Goal: Task Accomplishment & Management: Manage account settings

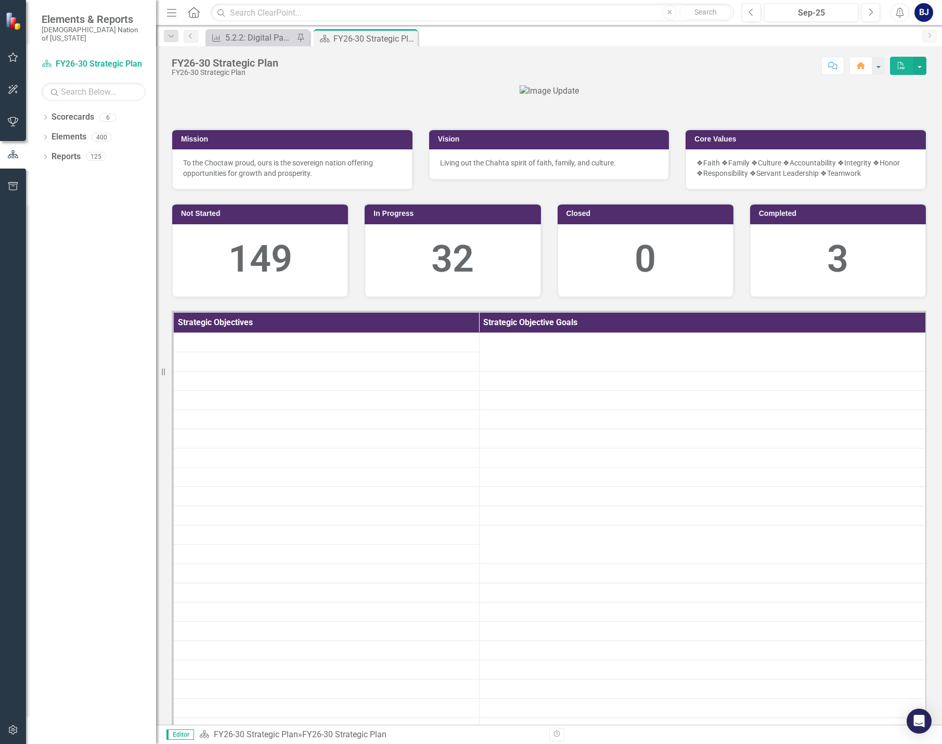
click at [16, 61] on icon "button" at bounding box center [13, 57] width 10 height 9
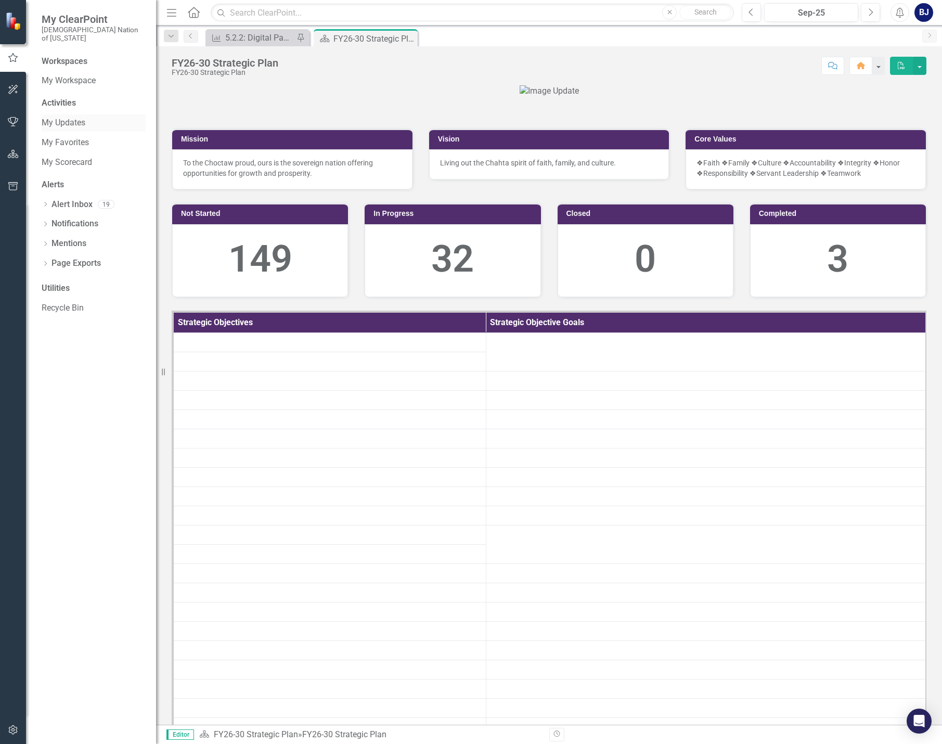
click at [74, 117] on link "My Updates" at bounding box center [94, 123] width 104 height 12
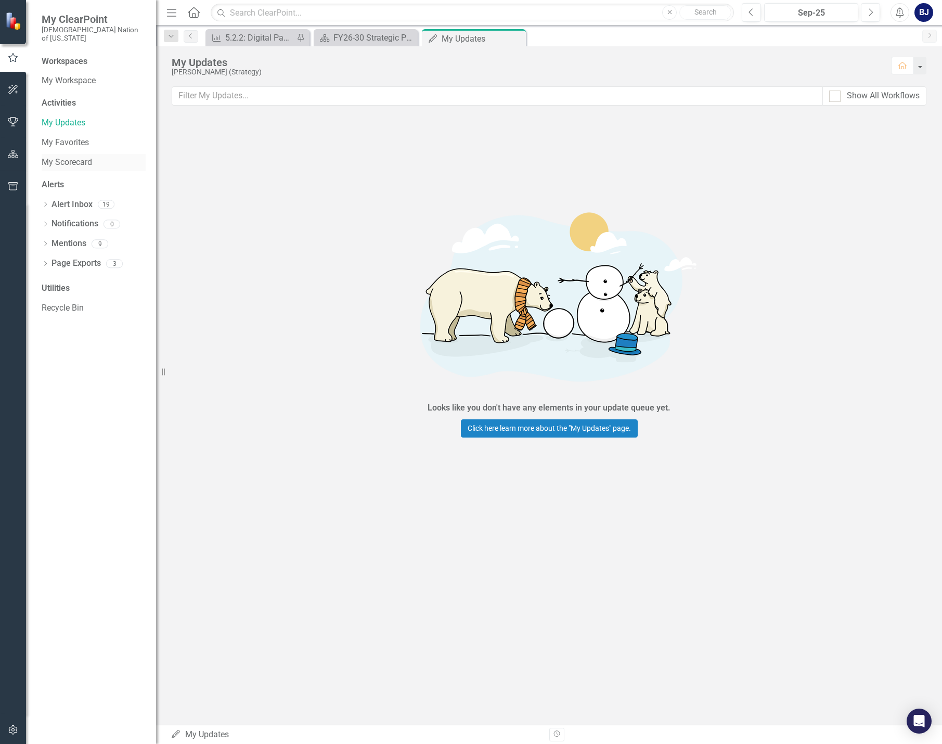
click at [74, 157] on link "My Scorecard" at bounding box center [94, 163] width 104 height 12
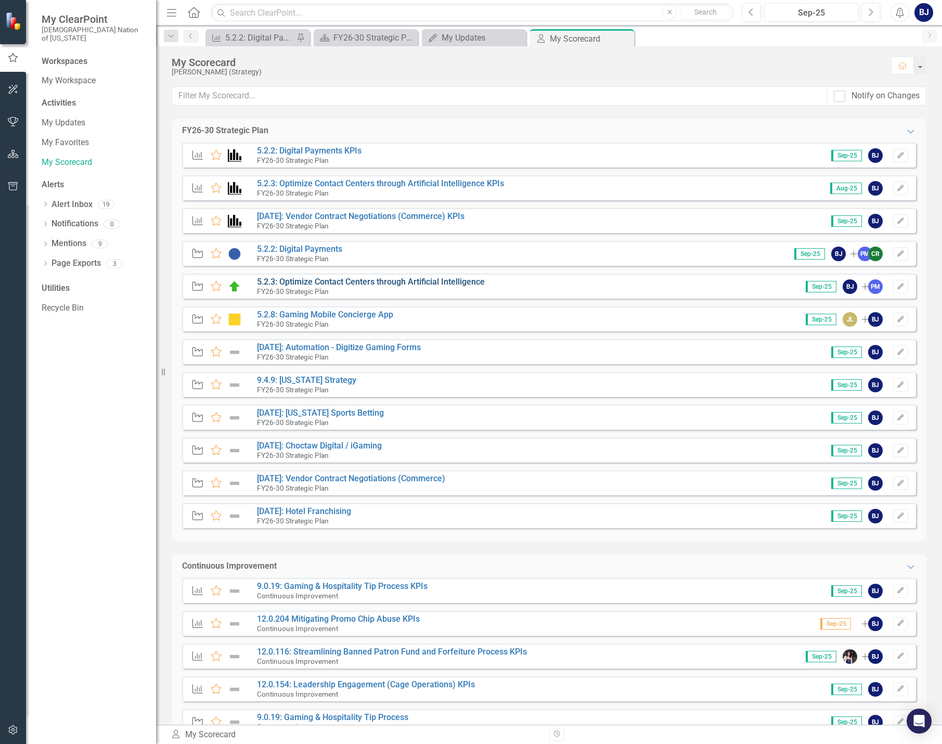
click at [350, 284] on link "5.2.3: Optimize Contact Centers through Artificial Intelligence" at bounding box center [371, 282] width 228 height 10
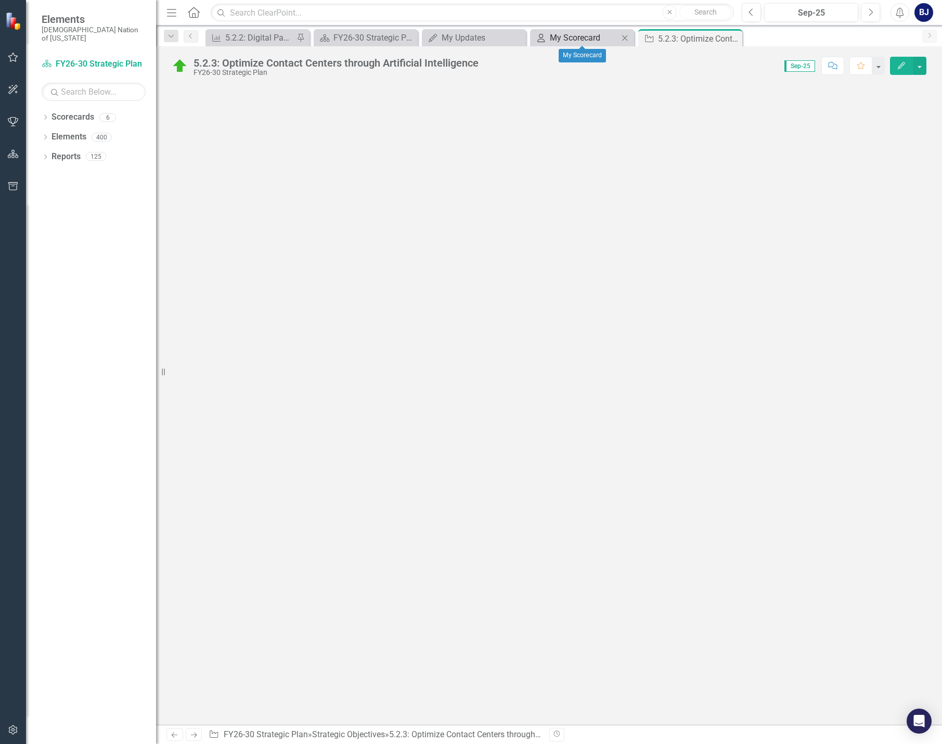
click at [552, 34] on div "My Scorecard" at bounding box center [584, 37] width 69 height 13
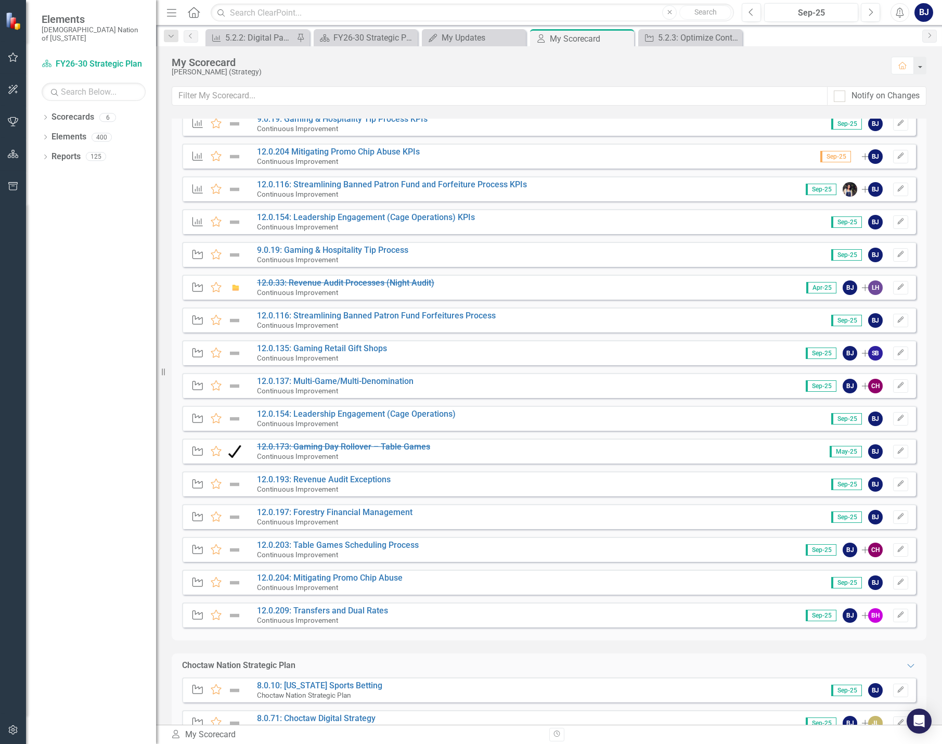
scroll to position [468, 0]
click at [417, 412] on link "12.0.154: Leadership Engagement (Cage Operations)" at bounding box center [356, 413] width 199 height 10
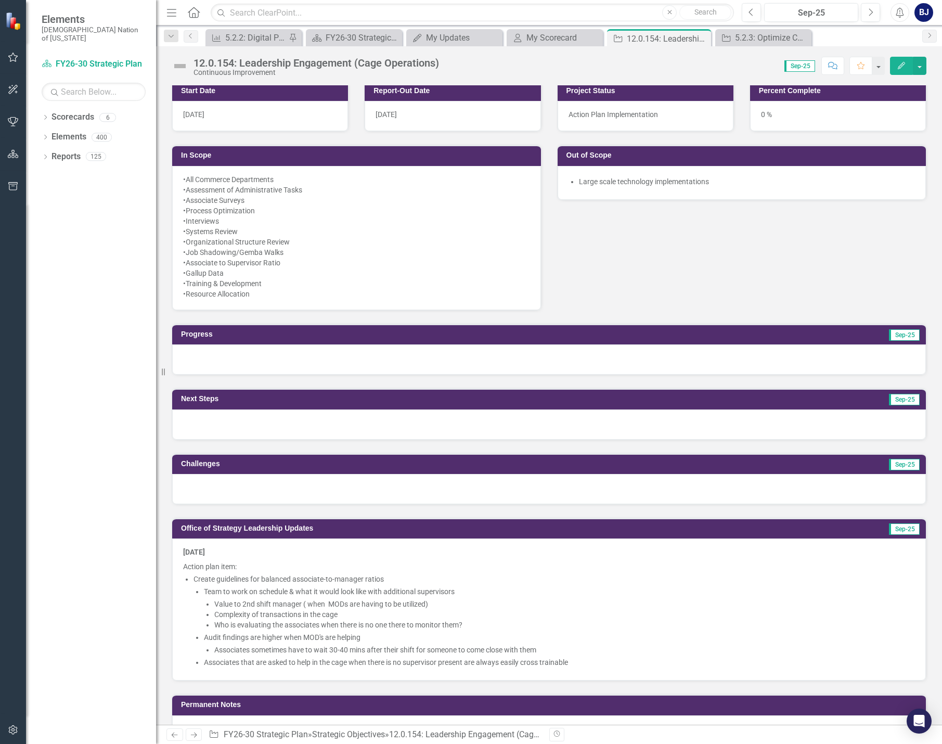
scroll to position [520, 0]
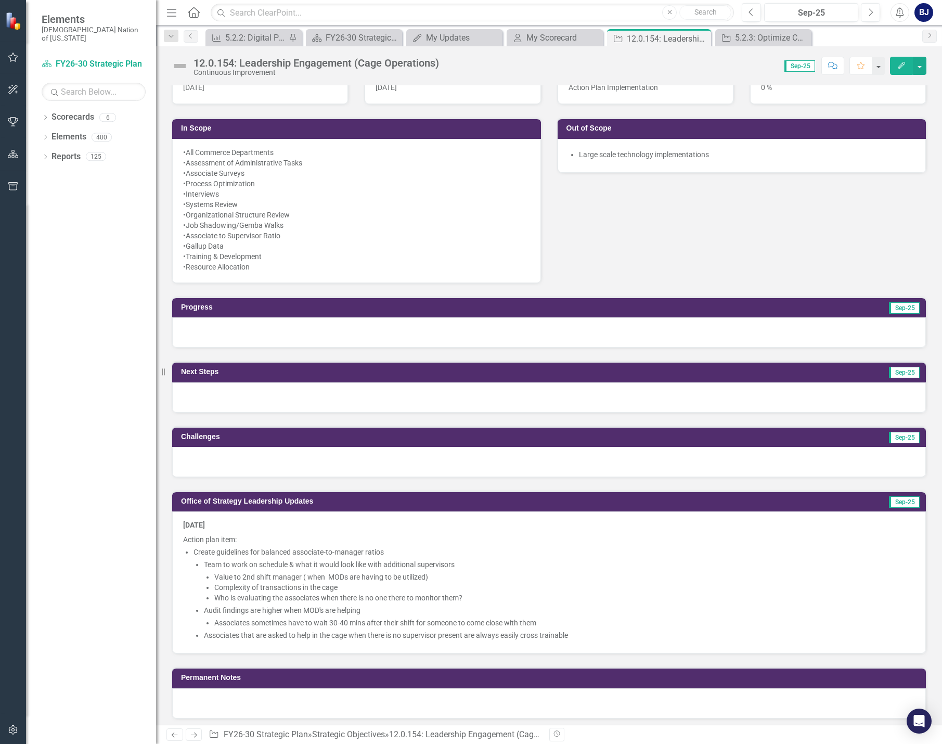
click at [581, 637] on li "Associates that are asked to help in the cage when there is no supervisor prese…" at bounding box center [559, 635] width 711 height 10
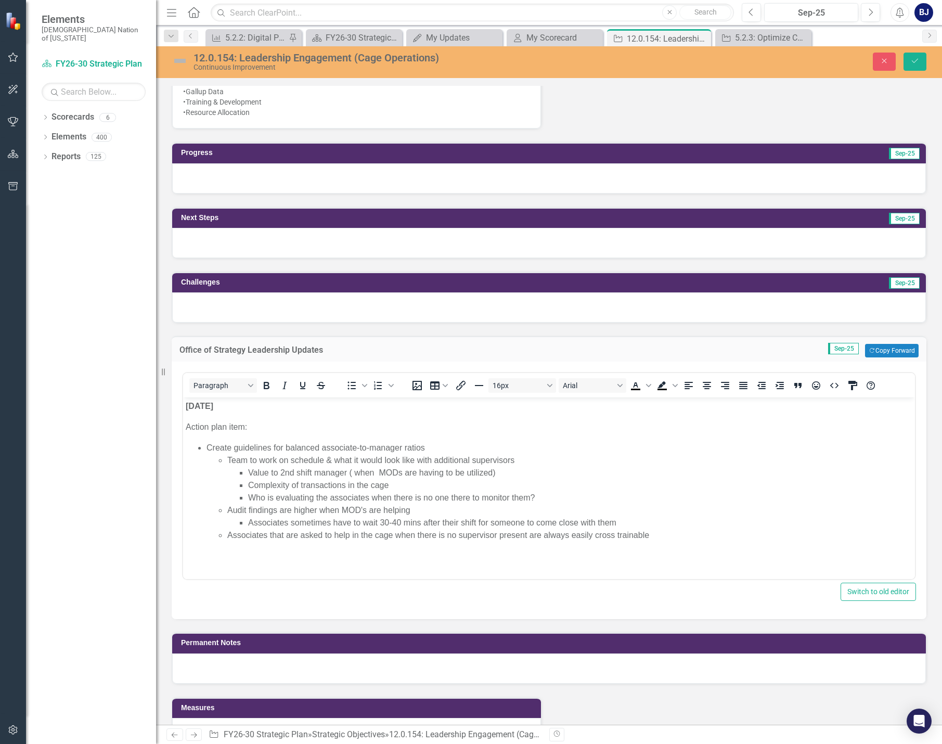
scroll to position [676, 0]
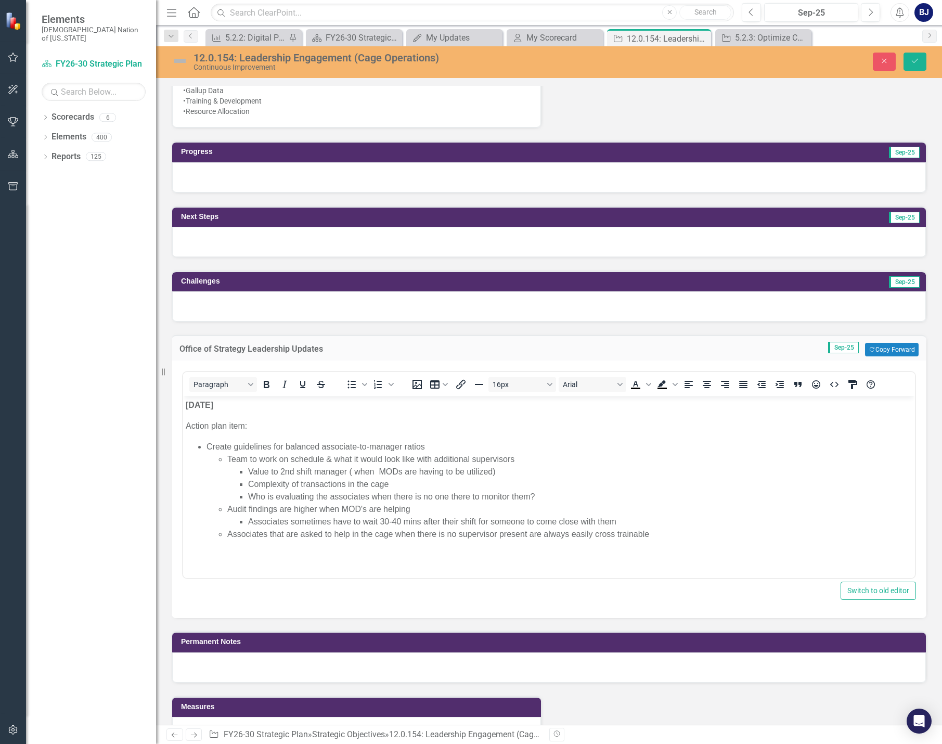
click at [664, 533] on li "Associates that are asked to help in the cage when there is no supervisor prese…" at bounding box center [569, 534] width 685 height 12
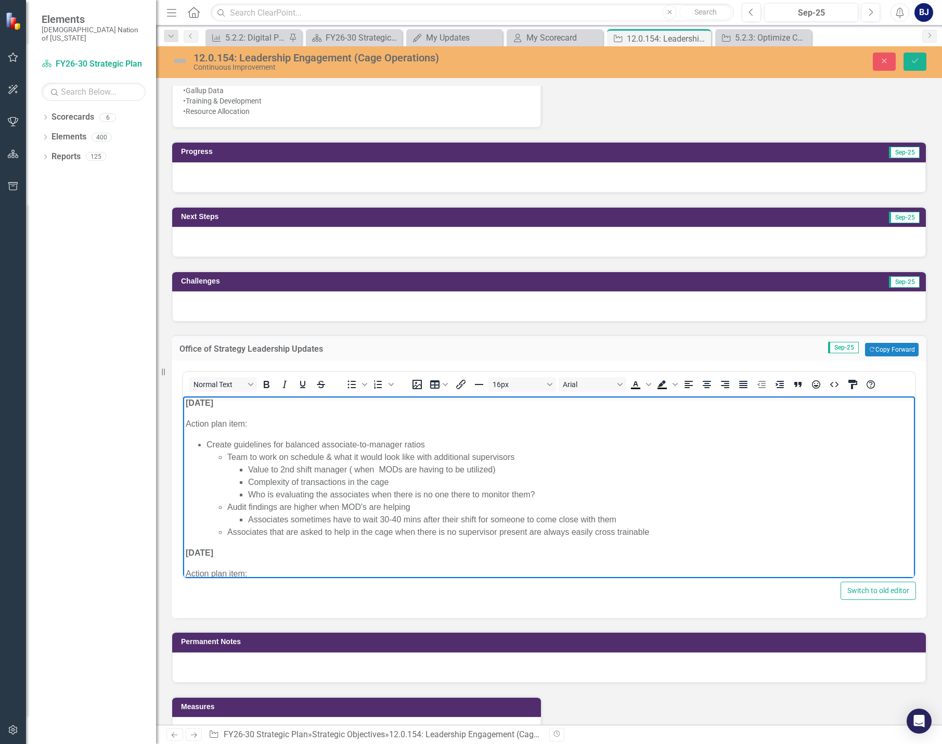
scroll to position [25, 0]
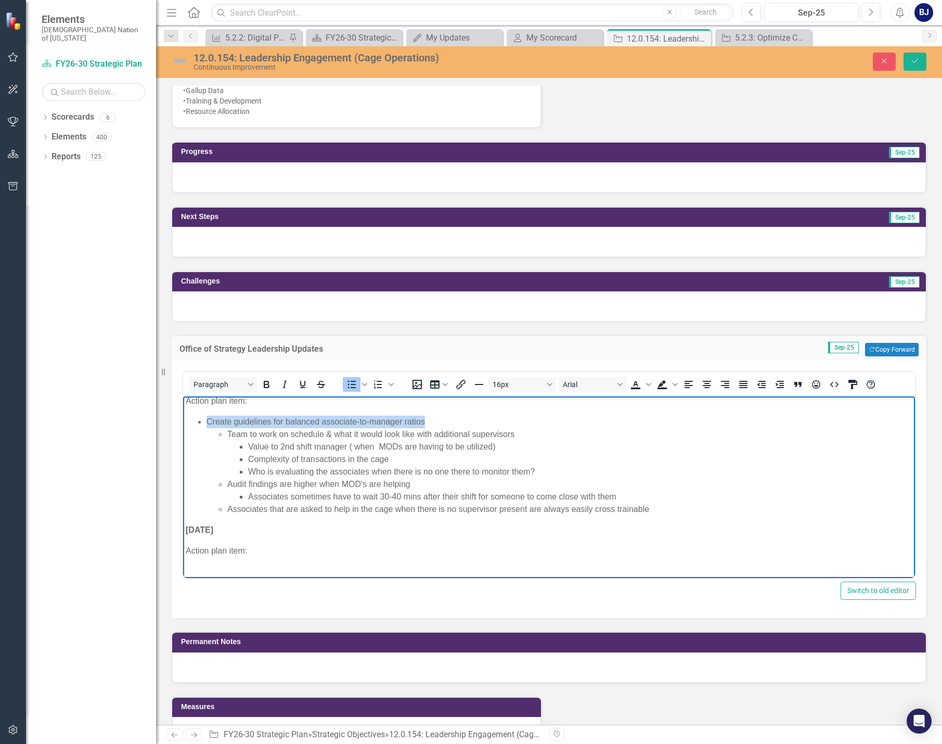
drag, startPoint x: 386, startPoint y: 413, endPoint x: 424, endPoint y: 426, distance: 40.1
click at [424, 426] on li "Create guidelines for balanced associate-to-manager ratios Team to work on sche…" at bounding box center [560, 466] width 706 height 100
copy li "Create guidelines for balanced associate-to-manager ratios"
click at [247, 553] on p "Action plan item:" at bounding box center [549, 551] width 727 height 12
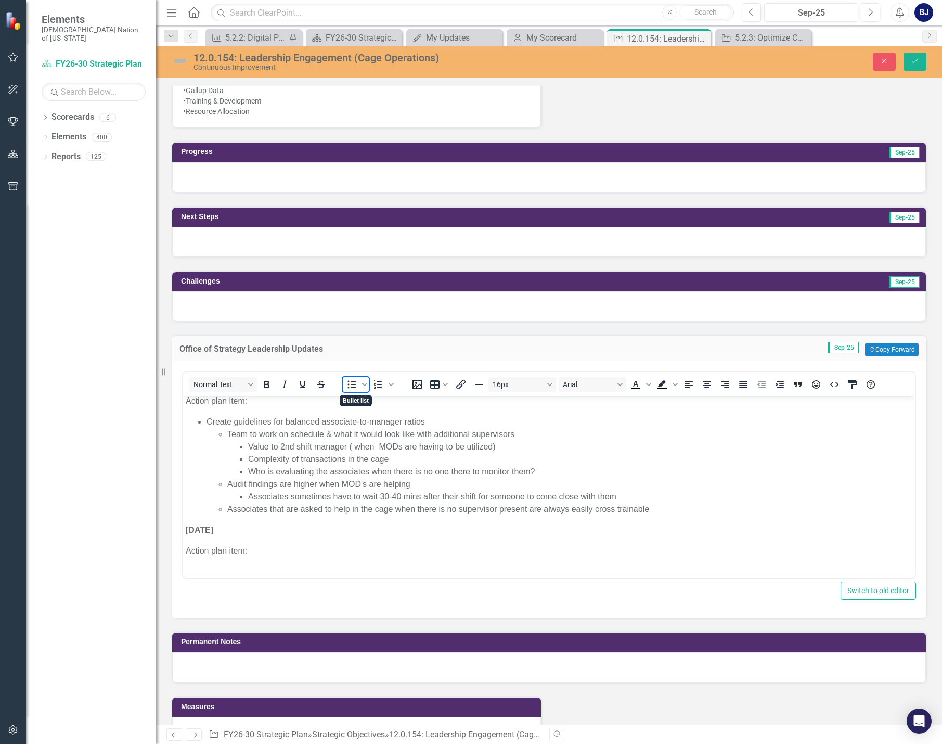
click at [348, 385] on icon "Bullet list" at bounding box center [351, 384] width 12 height 12
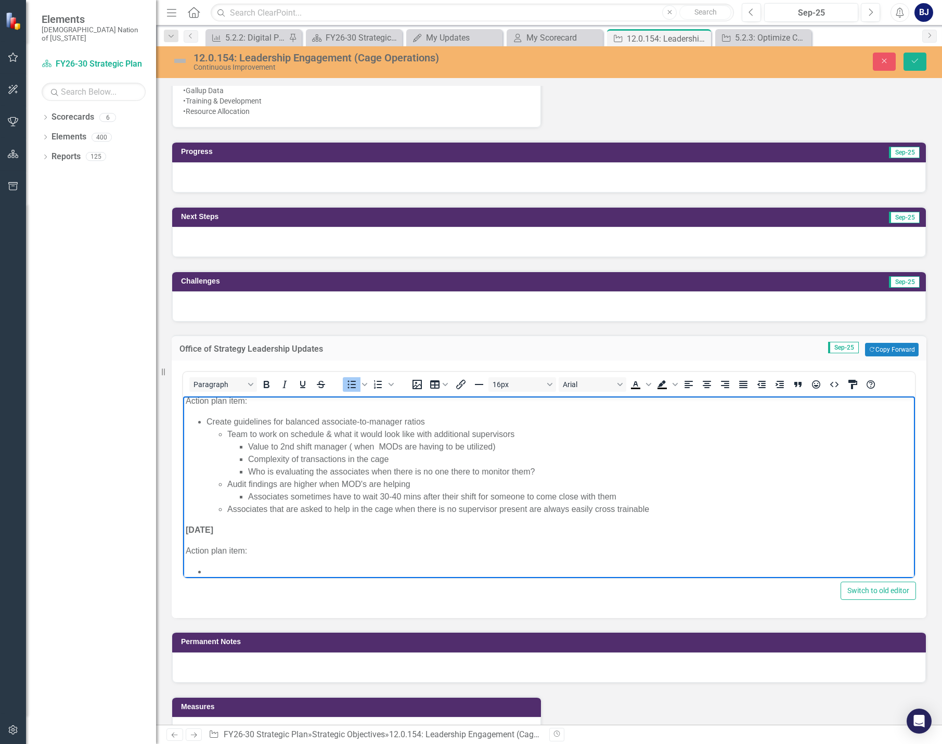
click at [234, 568] on li "Rich Text Area. Press ALT-0 for help." at bounding box center [560, 572] width 706 height 12
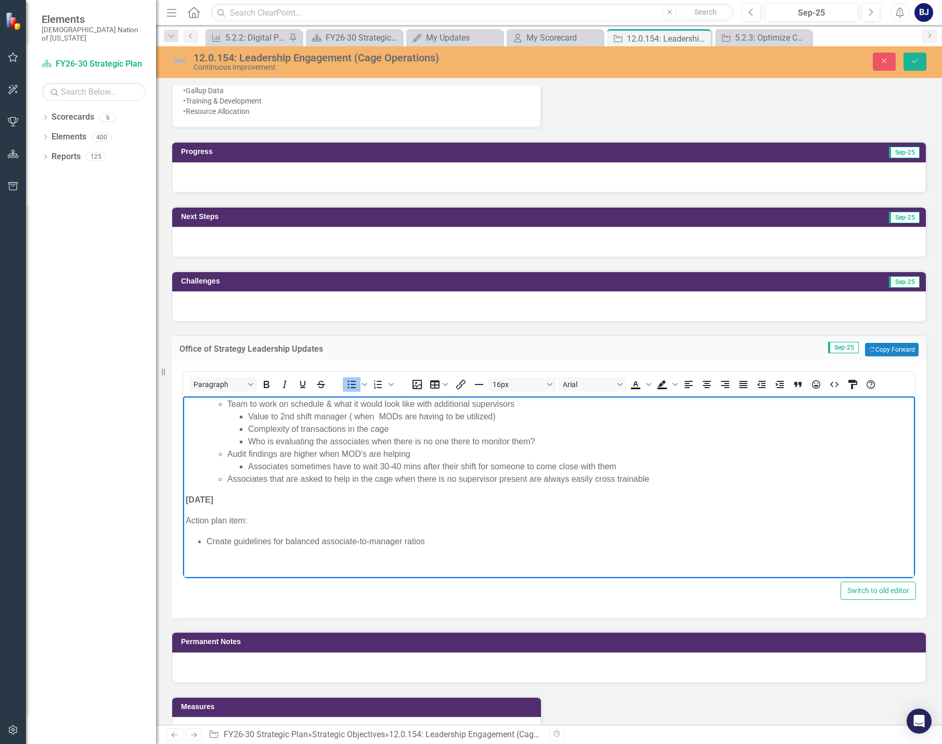
scroll to position [57, 0]
click at [237, 560] on p "Rich Text Area. Press ALT-0 for help." at bounding box center [549, 561] width 727 height 12
click at [427, 539] on li "Create guidelines for balanced associate-to-manager ratios" at bounding box center [560, 540] width 706 height 12
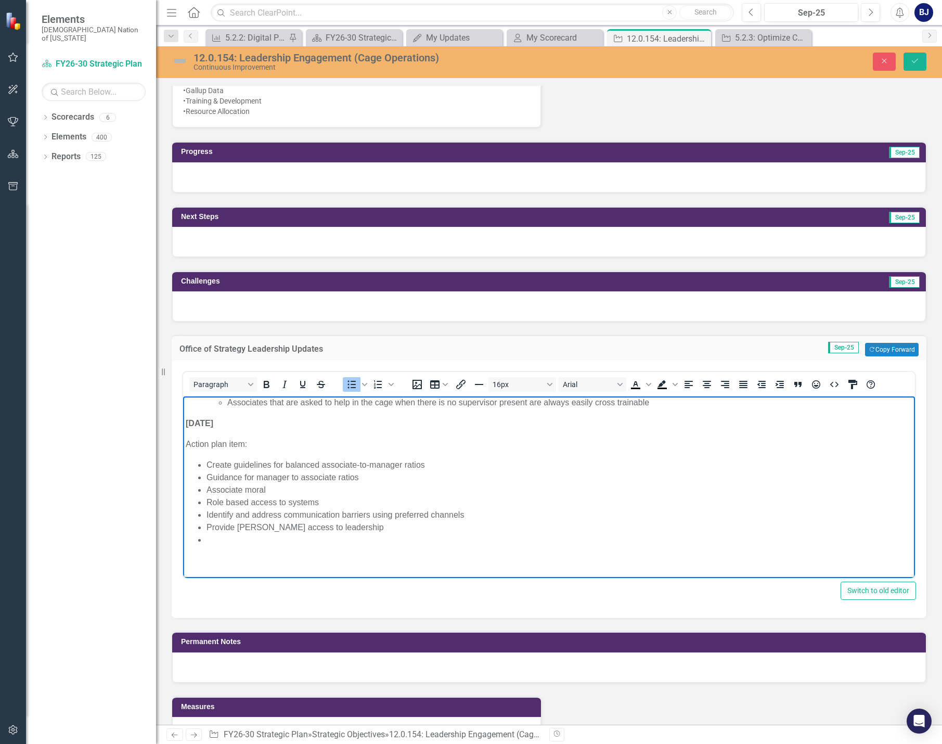
scroll to position [119, 0]
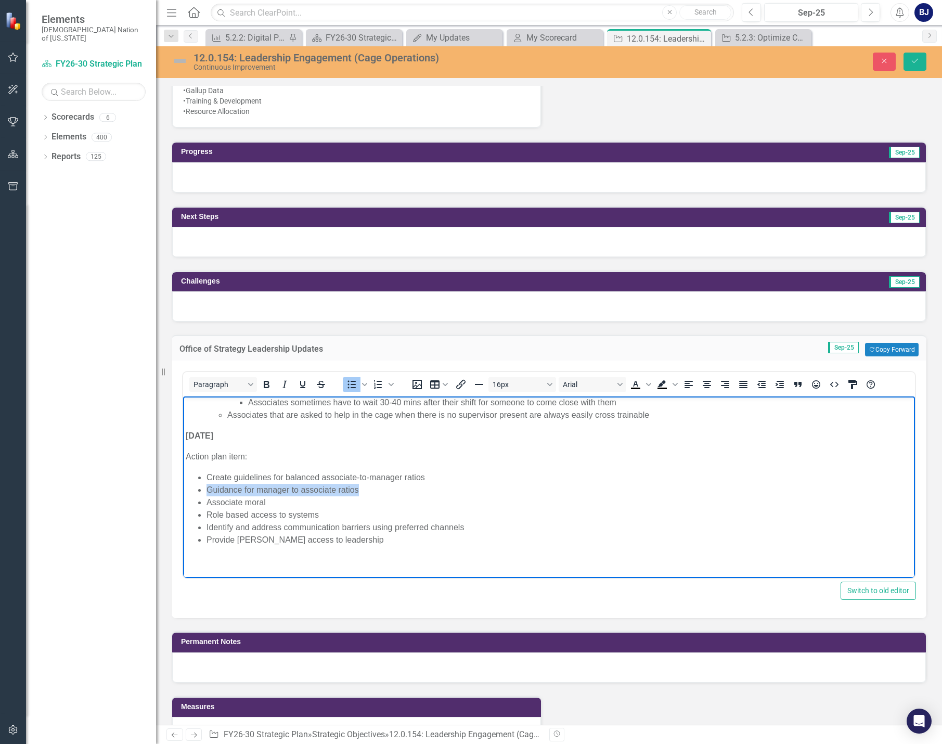
drag, startPoint x: 360, startPoint y: 488, endPoint x: 210, endPoint y: 488, distance: 149.8
click at [210, 488] on li "Guidance for manager to associate ratios" at bounding box center [560, 490] width 706 height 12
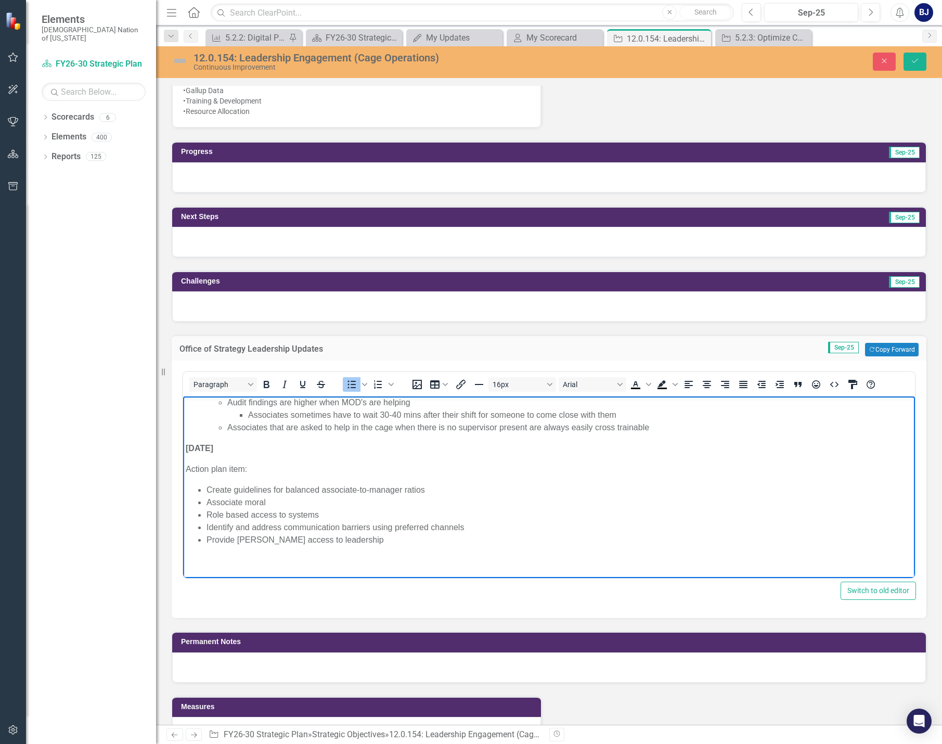
scroll to position [107, 0]
click at [433, 486] on li "Create guidelines for balanced associate-to-manager ratios" at bounding box center [560, 490] width 706 height 12
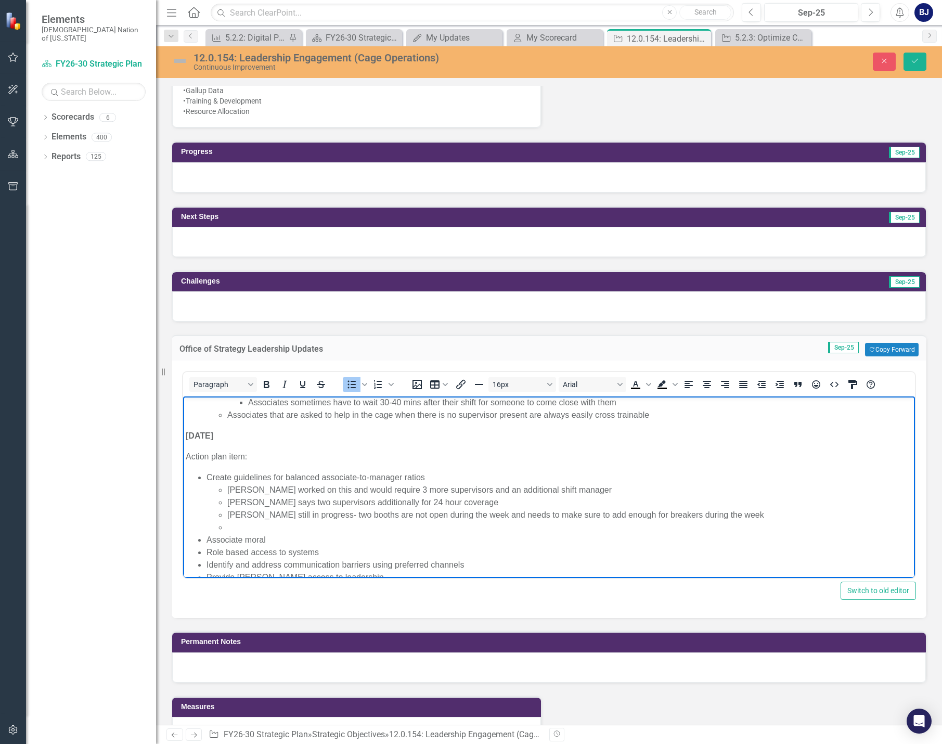
scroll to position [132, 0]
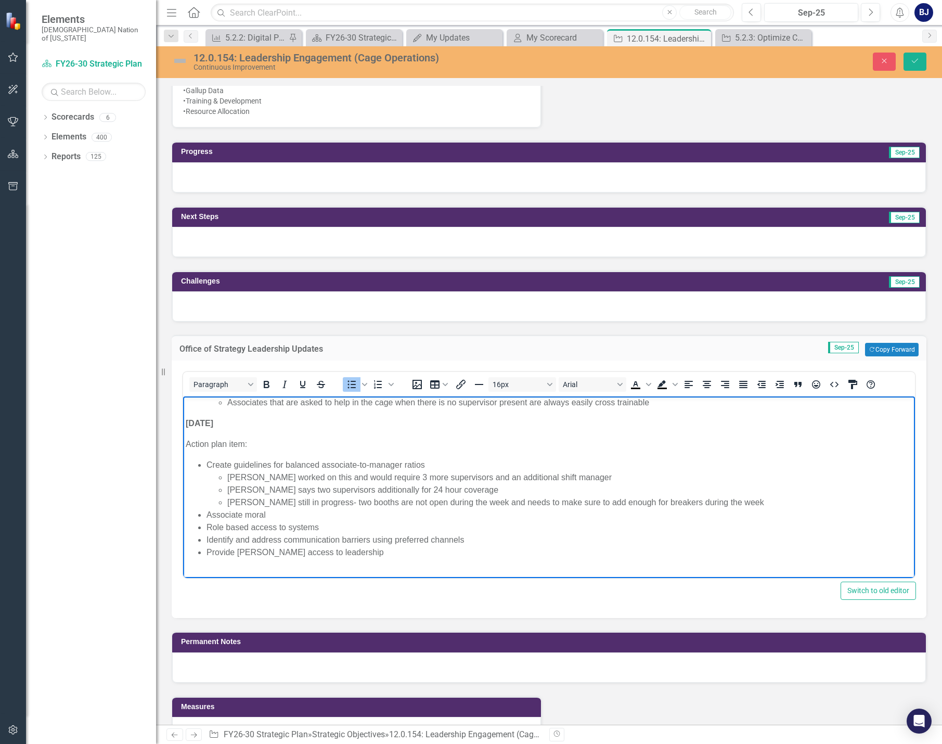
click at [306, 517] on li "Associate moral" at bounding box center [560, 515] width 706 height 12
click at [229, 524] on li "Rich Text Area. Press ALT-0 for help." at bounding box center [569, 527] width 685 height 12
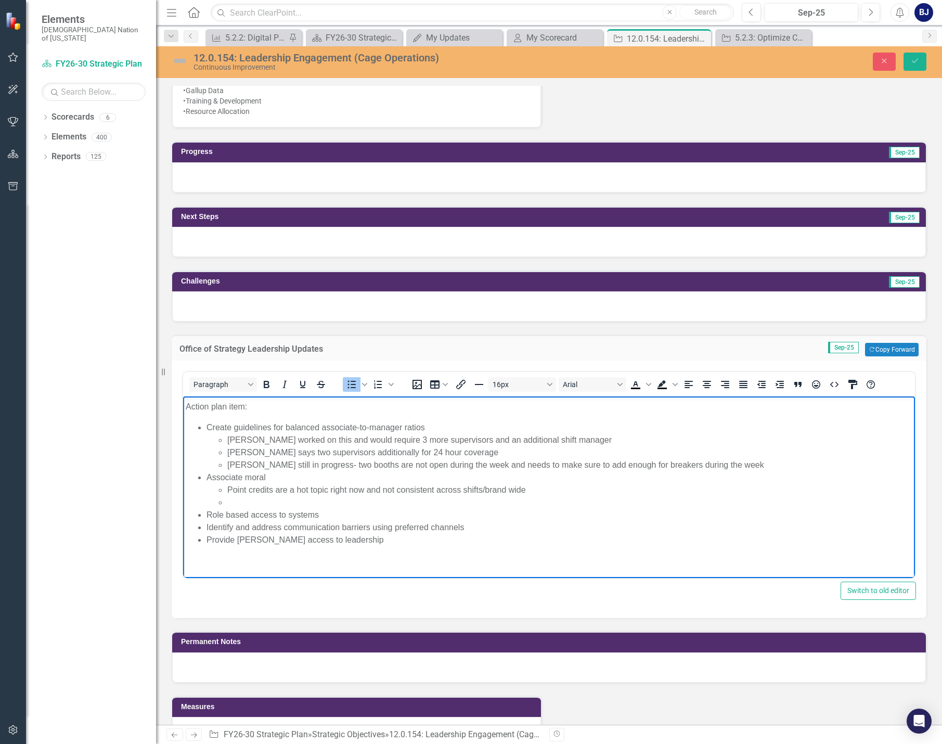
scroll to position [157, 0]
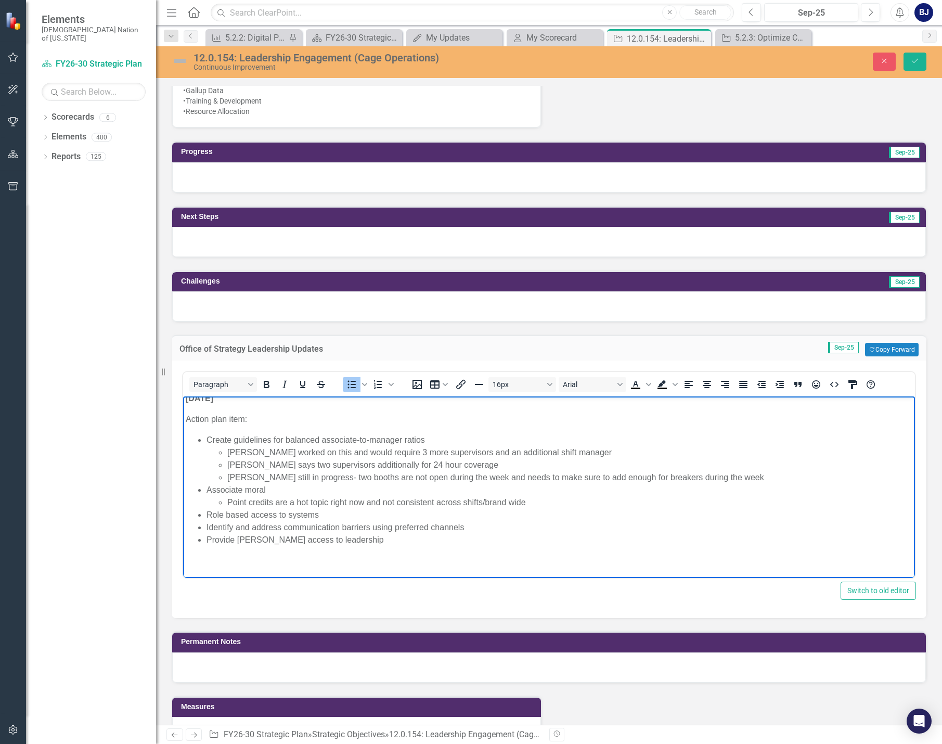
click at [290, 499] on li "Point credits are a hot topic right now and not consistent across shifts/brand …" at bounding box center [569, 502] width 685 height 12
drag, startPoint x: 534, startPoint y: 498, endPoint x: 204, endPoint y: 493, distance: 329.4
click at [204, 493] on ul "Create guidelines for balanced associate-to-manager ratios [PERSON_NAME] worked…" at bounding box center [549, 490] width 727 height 112
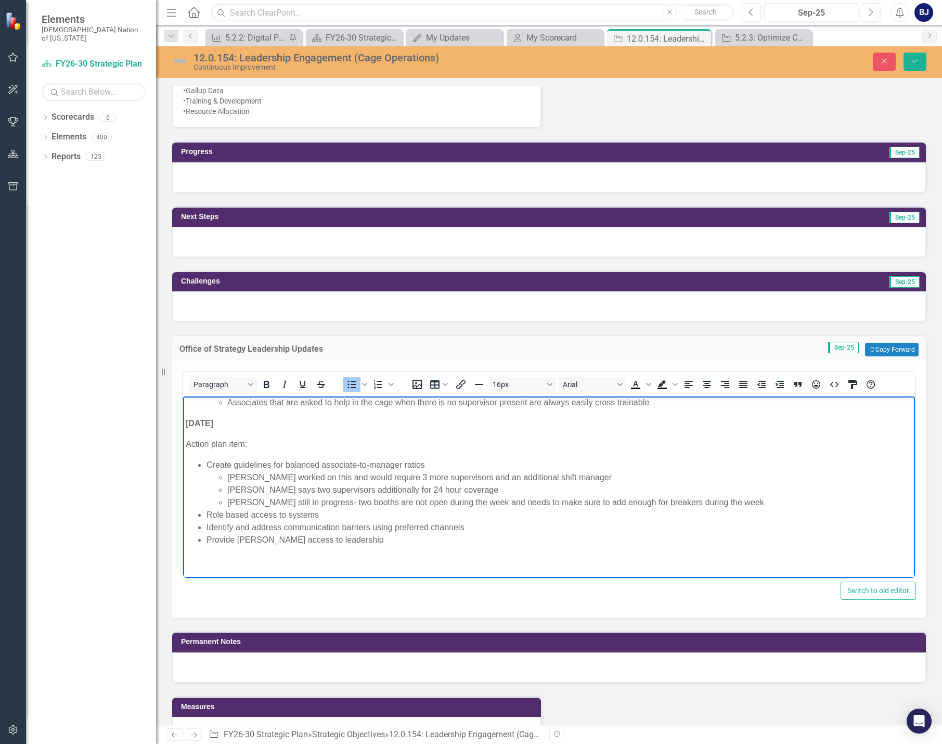
scroll to position [132, 0]
click at [331, 515] on li "Role based access to systems" at bounding box center [560, 515] width 706 height 12
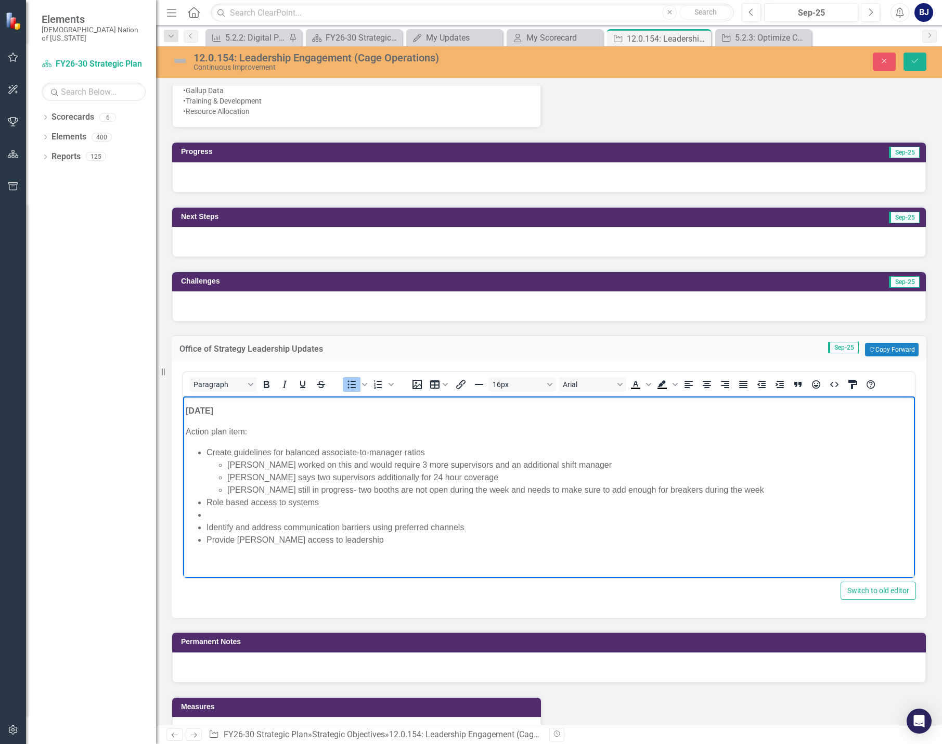
click at [234, 516] on li "Rich Text Area. Press ALT-0 for help." at bounding box center [560, 515] width 706 height 12
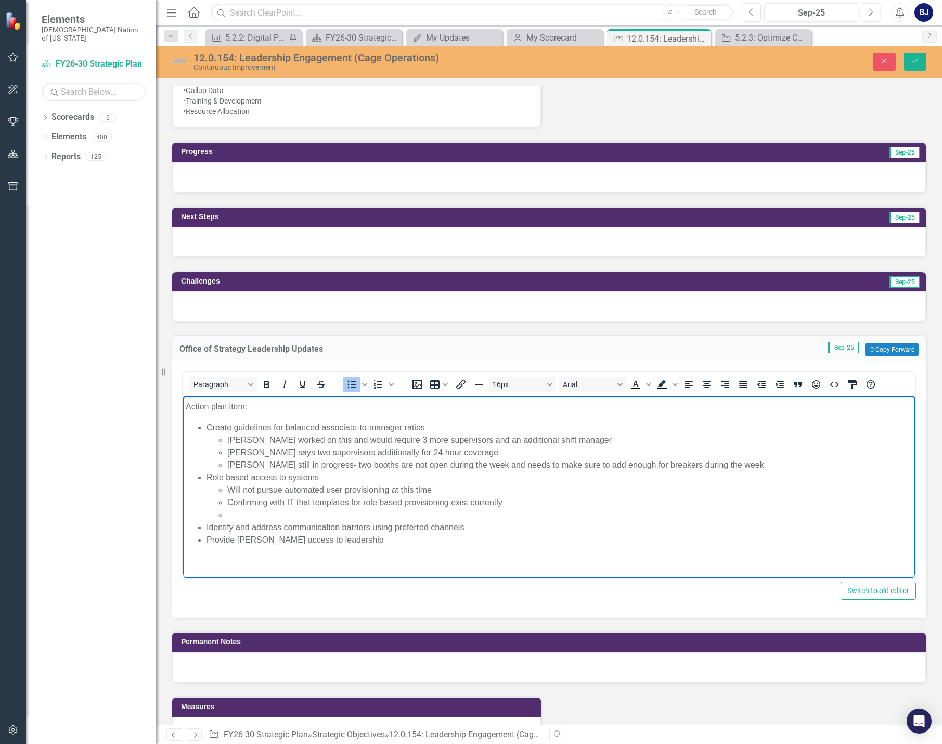
scroll to position [157, 0]
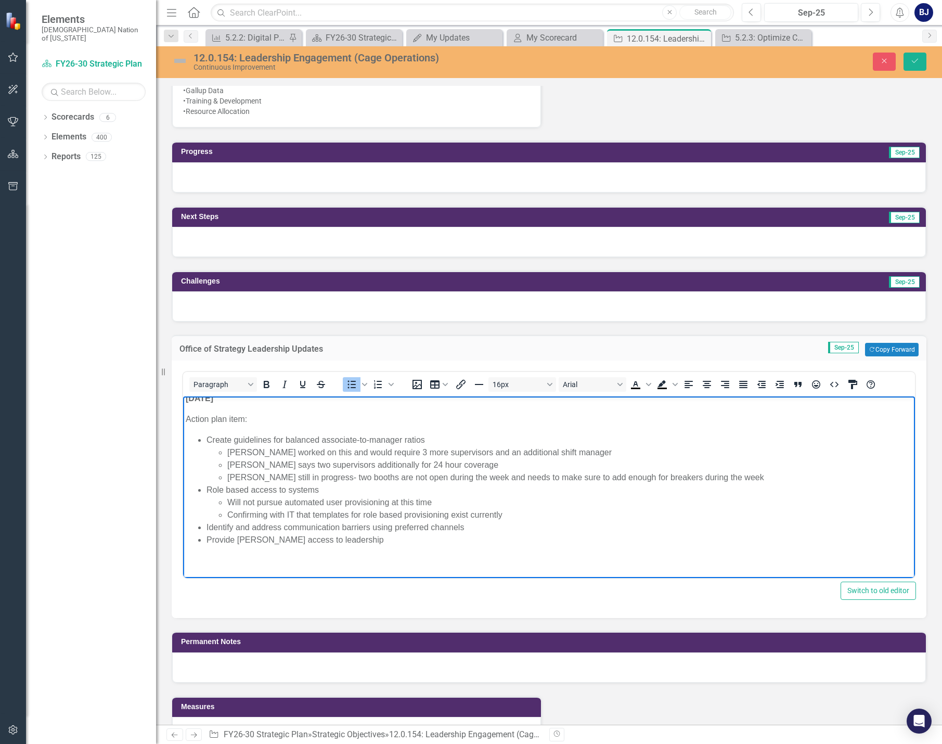
click at [468, 522] on li "Identify and address communication barriers using preferred channels" at bounding box center [560, 527] width 706 height 12
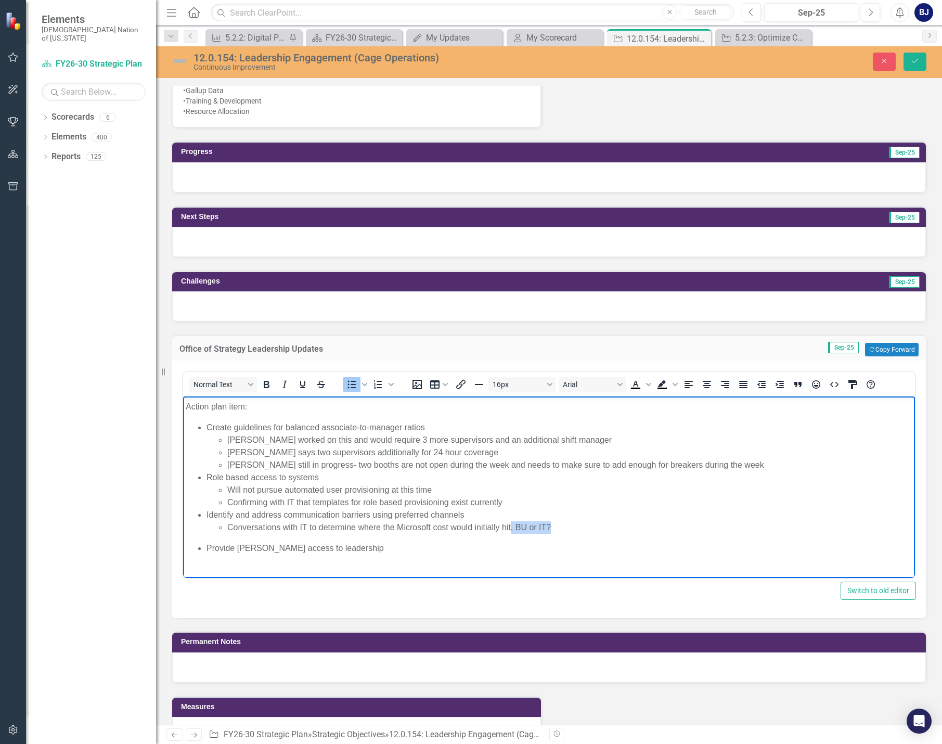
drag, startPoint x: 510, startPoint y: 529, endPoint x: 578, endPoint y: 522, distance: 67.4
click at [578, 522] on p "Conversations with IT to determine where the Microsoft cost would initially hit…" at bounding box center [569, 527] width 685 height 12
click at [203, 540] on ul "Create guidelines for balanced associate-to-manager ratios [PERSON_NAME] worked…" at bounding box center [549, 487] width 727 height 133
click at [353, 382] on icon "Bullet list" at bounding box center [351, 384] width 12 height 12
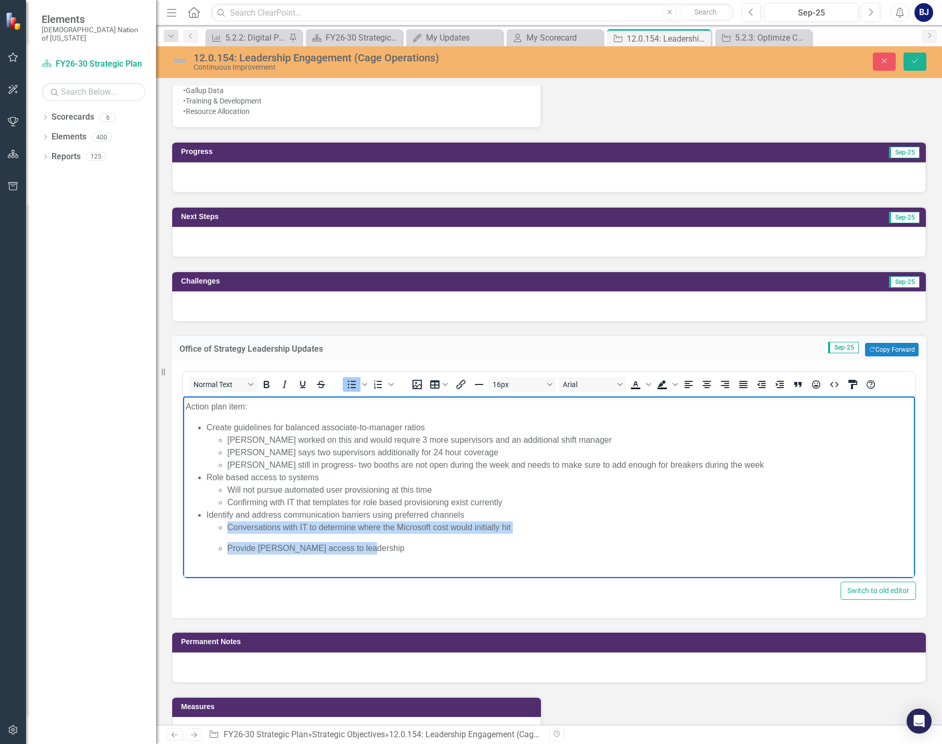
drag, startPoint x: 369, startPoint y: 549, endPoint x: 247, endPoint y: 502, distance: 130.6
click at [224, 526] on ul "Conversations with IT to determine where the Microsoft cost would initially hit…" at bounding box center [560, 537] width 706 height 33
click at [354, 381] on icon "Bullet list" at bounding box center [352, 385] width 8 height 8
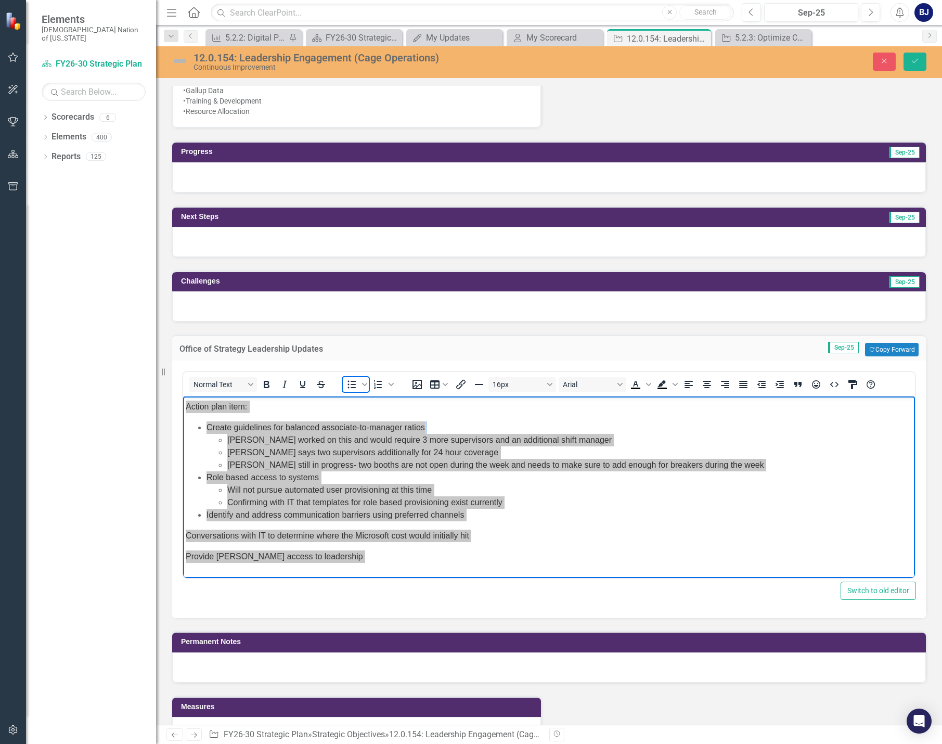
click at [354, 381] on icon "Bullet list" at bounding box center [352, 385] width 8 height 8
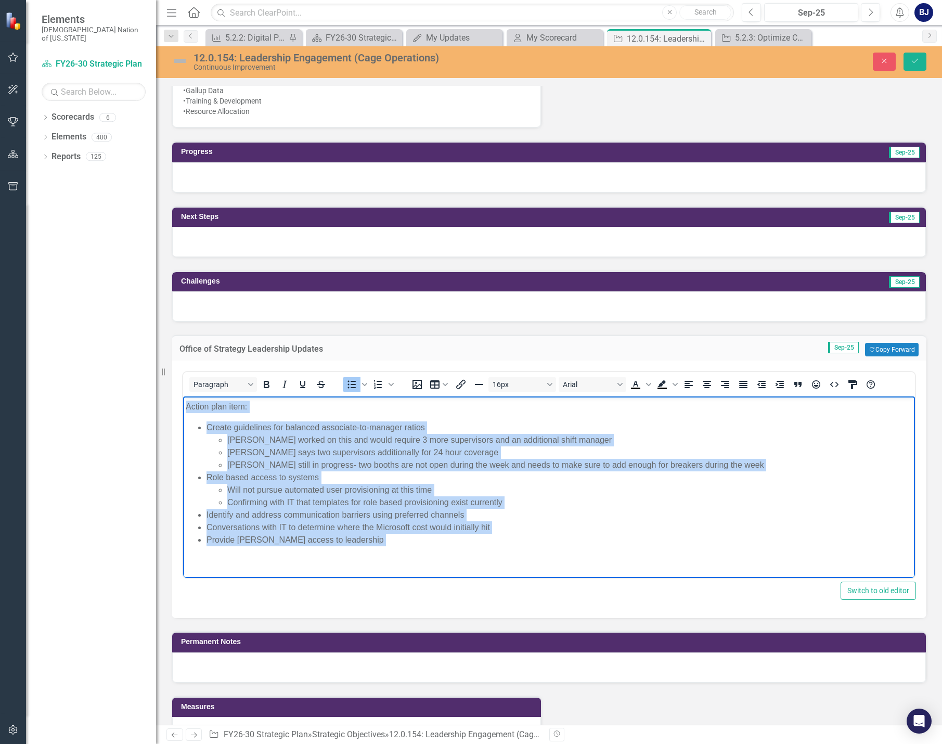
click at [207, 527] on li "Conversations with IT to determine where the Microsoft cost would initially hit" at bounding box center [560, 527] width 706 height 12
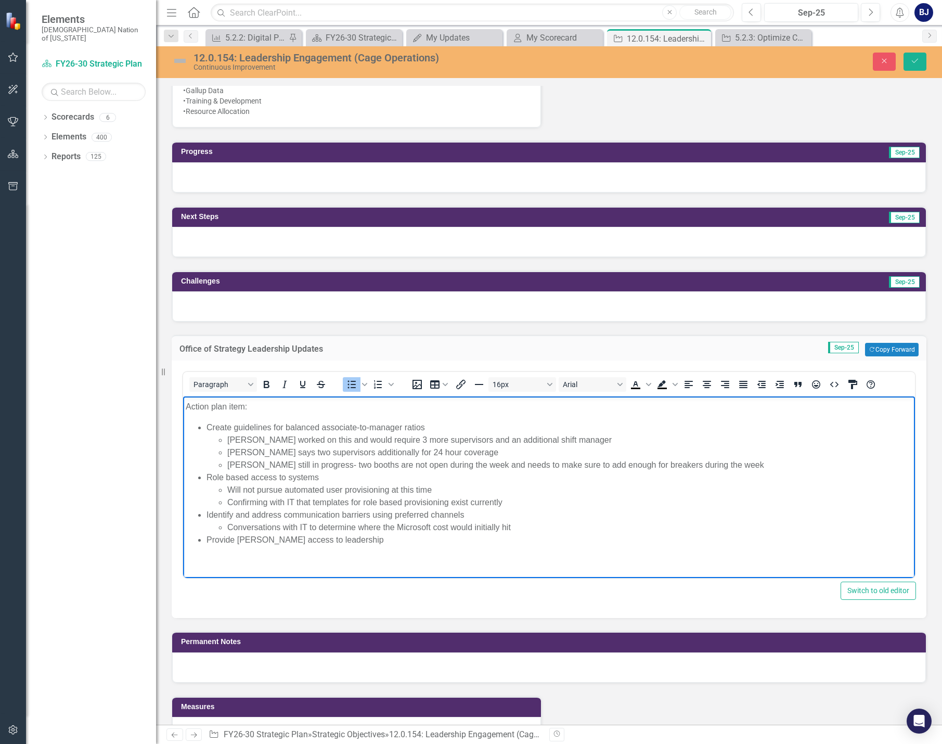
click at [351, 533] on li "Conversations with IT to determine where the Microsoft cost would initially hit" at bounding box center [569, 527] width 685 height 12
click at [348, 539] on li "Provide [PERSON_NAME] access to leadership" at bounding box center [560, 540] width 706 height 12
click at [276, 554] on li "Rich Text Area. Press ALT-0 for help." at bounding box center [569, 552] width 685 height 12
click at [464, 552] on p "Meeting with Timekeeping scheduled [DATE]" at bounding box center [569, 552] width 685 height 12
drag, startPoint x: 257, startPoint y: 438, endPoint x: 227, endPoint y: 435, distance: 29.8
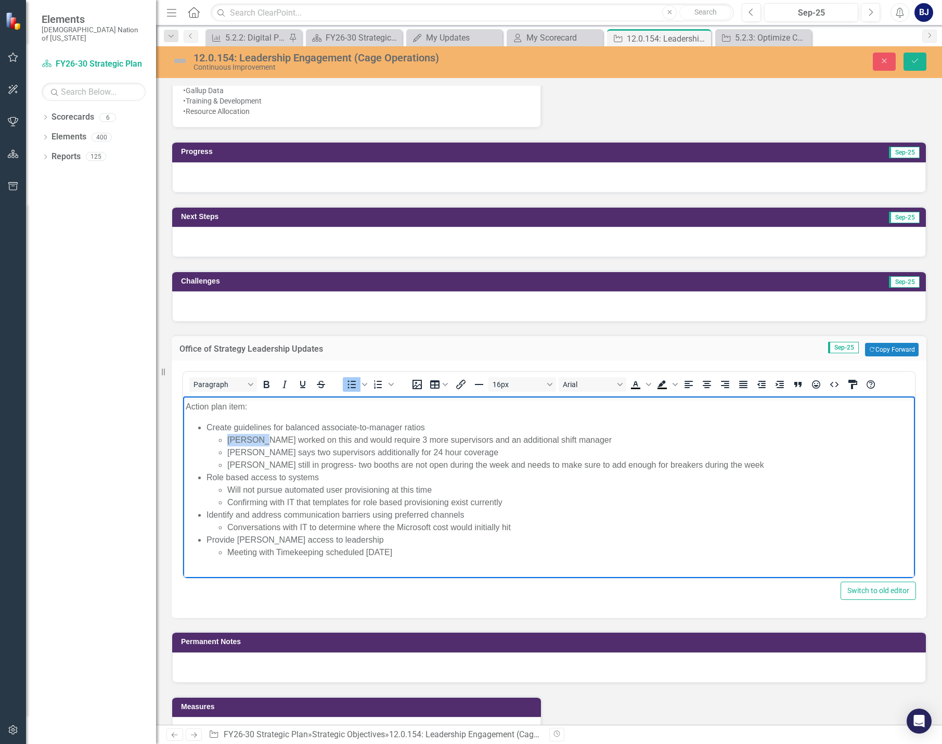
click at [227, 435] on li "[PERSON_NAME] worked on this and would require 3 more supervisors and an additi…" at bounding box center [569, 440] width 685 height 12
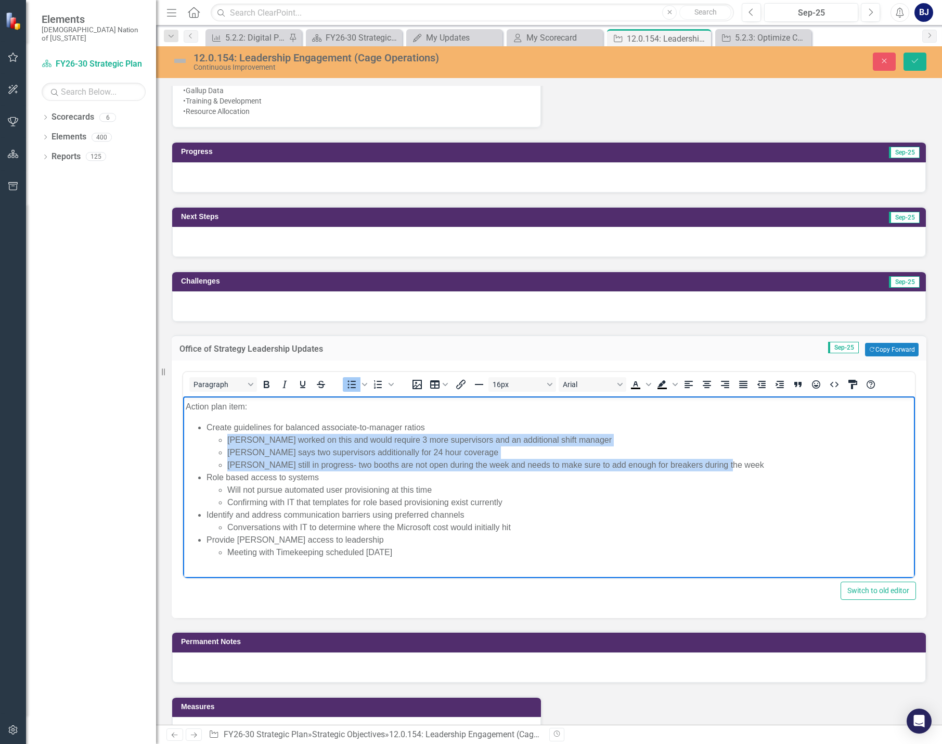
drag, startPoint x: 720, startPoint y: 462, endPoint x: 228, endPoint y: 438, distance: 492.8
click at [228, 438] on ul "[PERSON_NAME] worked on this and would require 3 more supervisors and an additi…" at bounding box center [560, 452] width 706 height 37
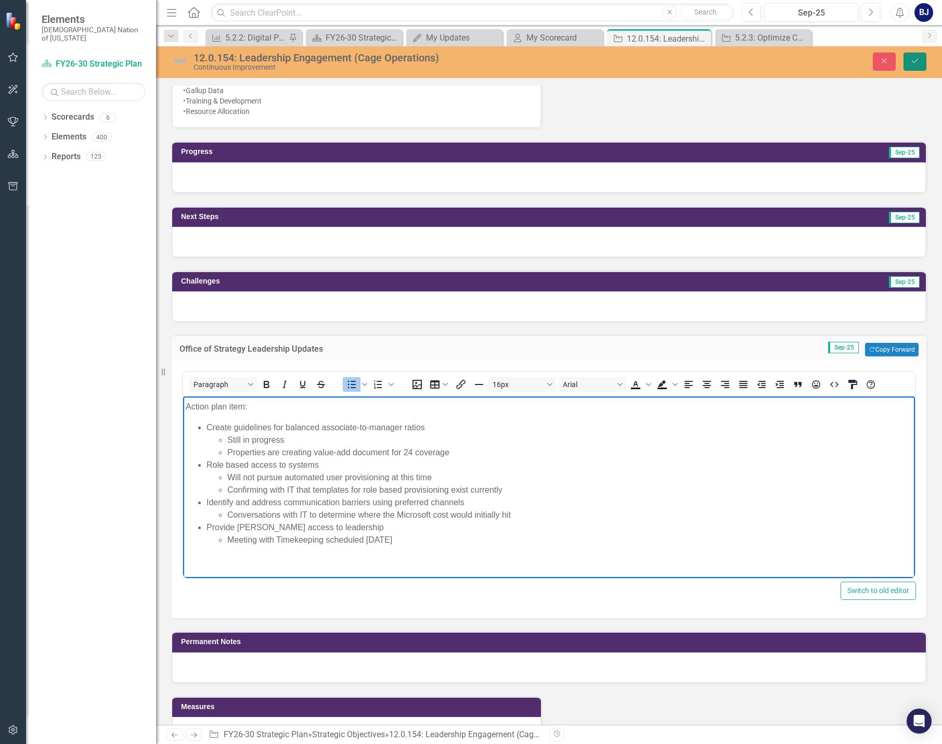
click at [920, 65] on button "Save" at bounding box center [915, 62] width 23 height 18
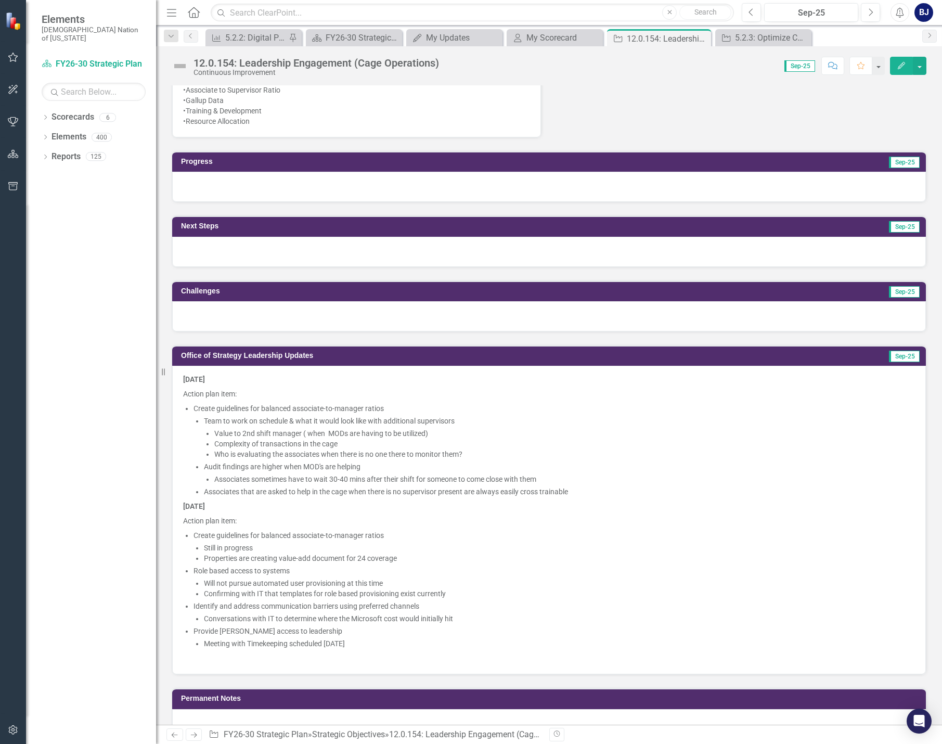
scroll to position [676, 0]
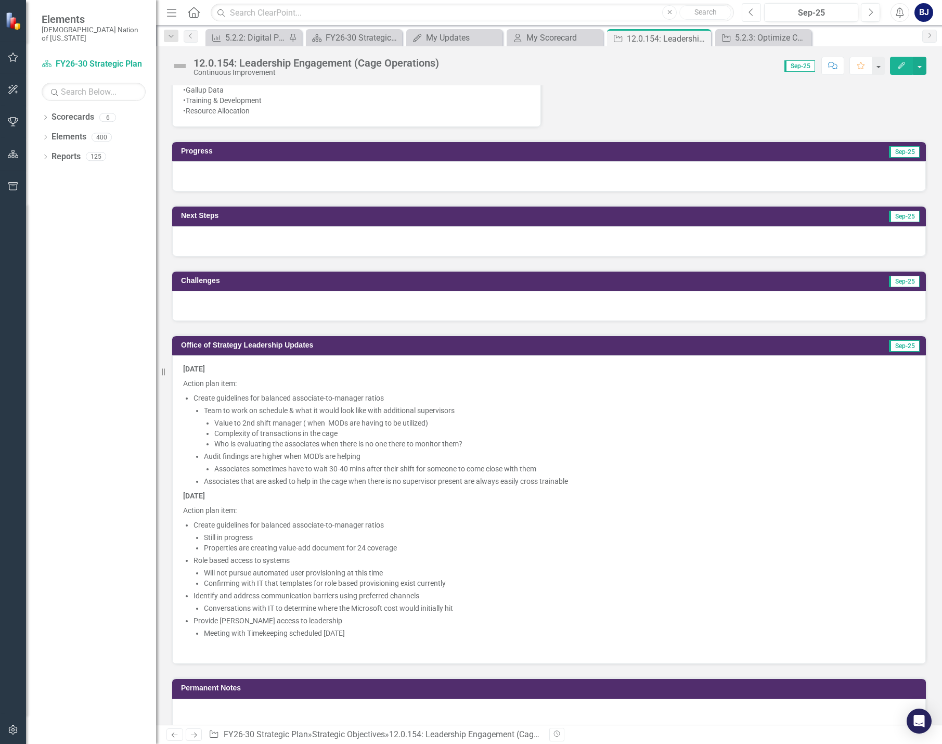
click at [754, 16] on icon "Previous" at bounding box center [752, 12] width 6 height 9
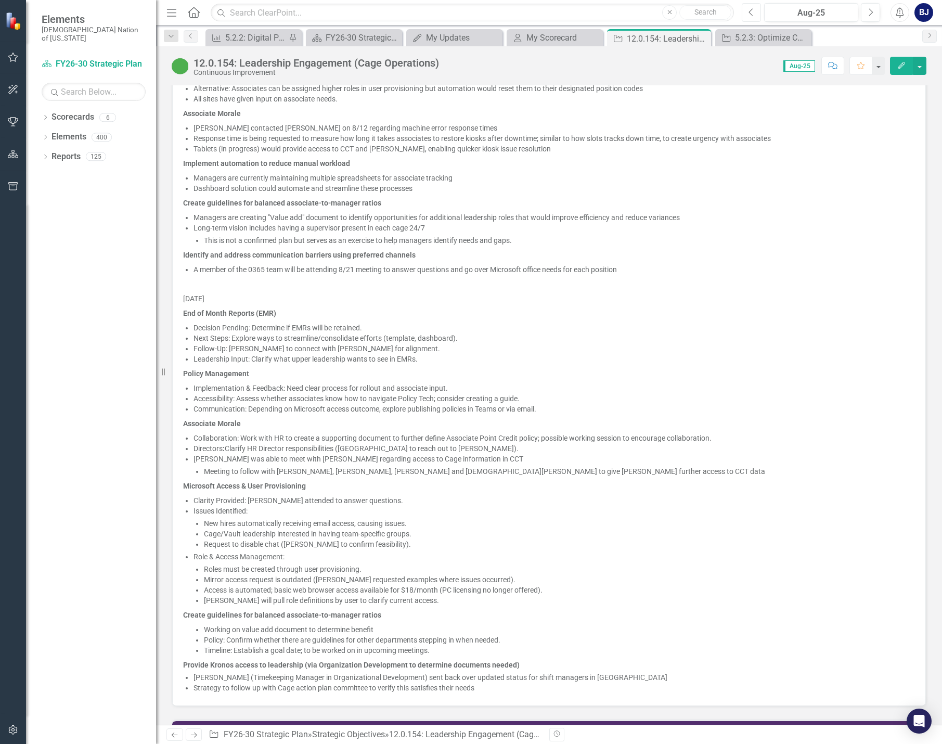
scroll to position [1457, 0]
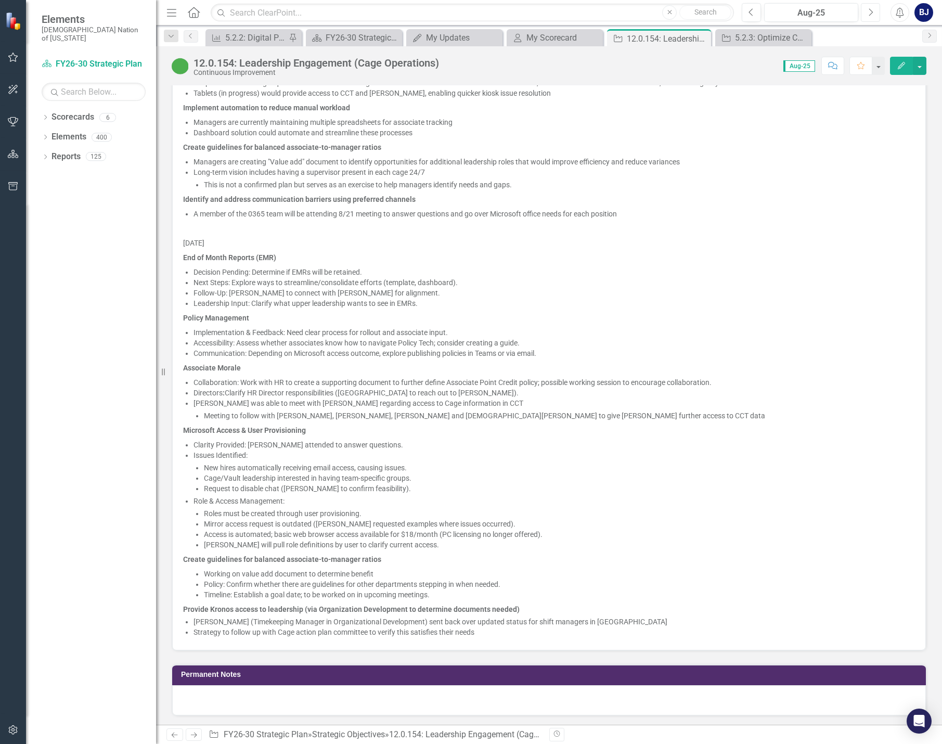
click at [872, 15] on icon "Next" at bounding box center [871, 12] width 6 height 9
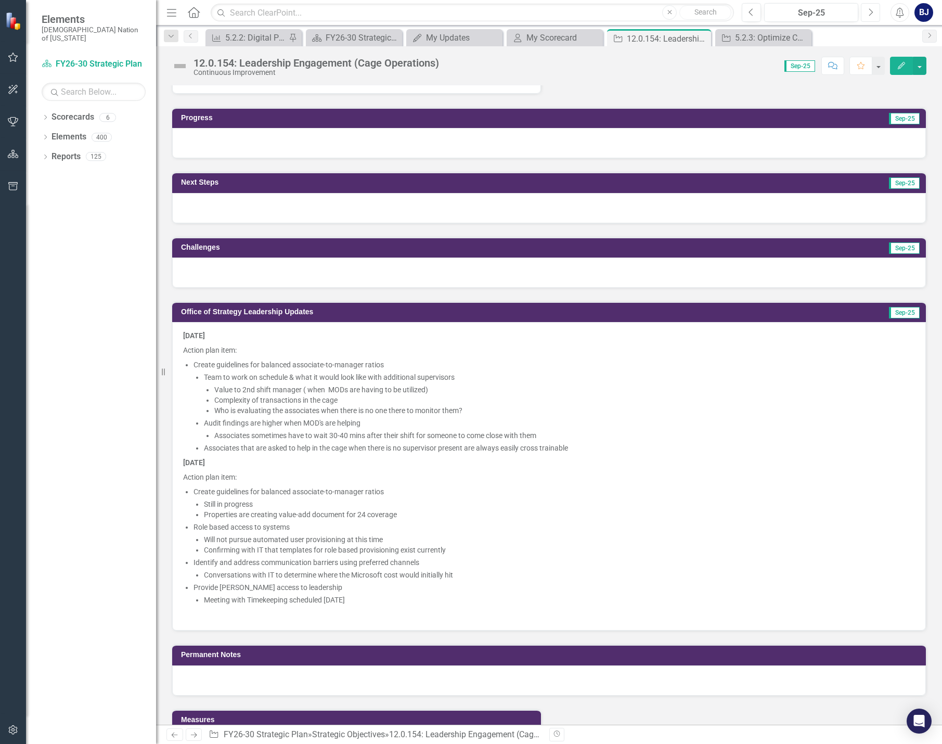
scroll to position [728, 0]
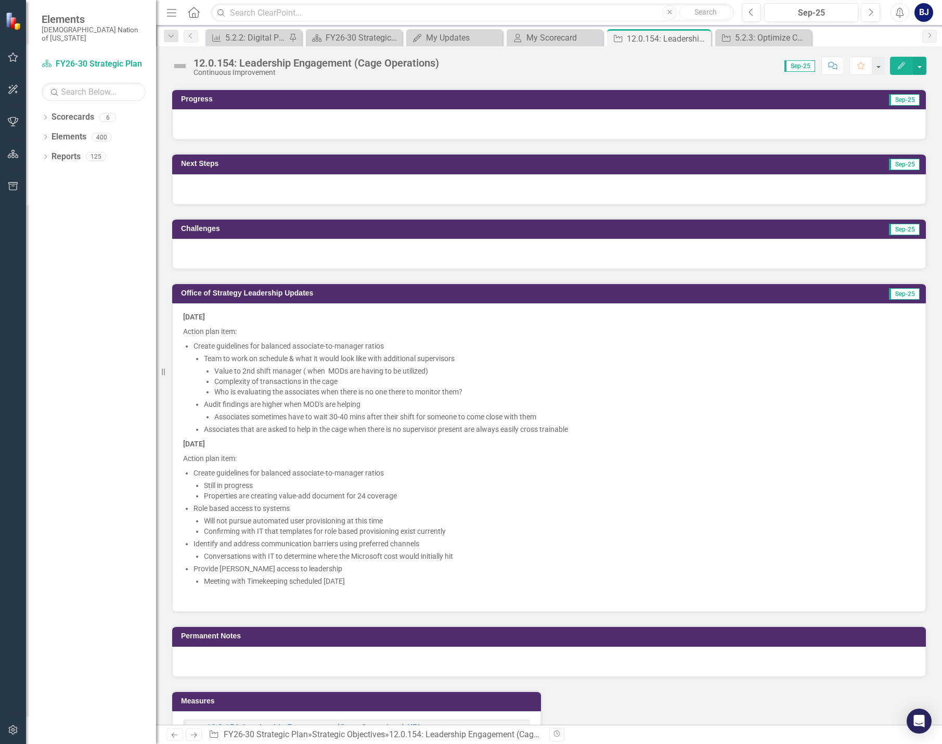
click at [308, 420] on li "Associates sometimes have to wait 30-40 mins after their shift for someone to c…" at bounding box center [564, 417] width 701 height 10
click at [309, 414] on li "Associates sometimes have to wait 30-40 mins after their shift for someone to c…" at bounding box center [564, 417] width 701 height 10
click at [310, 414] on li "Associates sometimes have to wait 30-40 mins after their shift for someone to c…" at bounding box center [564, 417] width 701 height 10
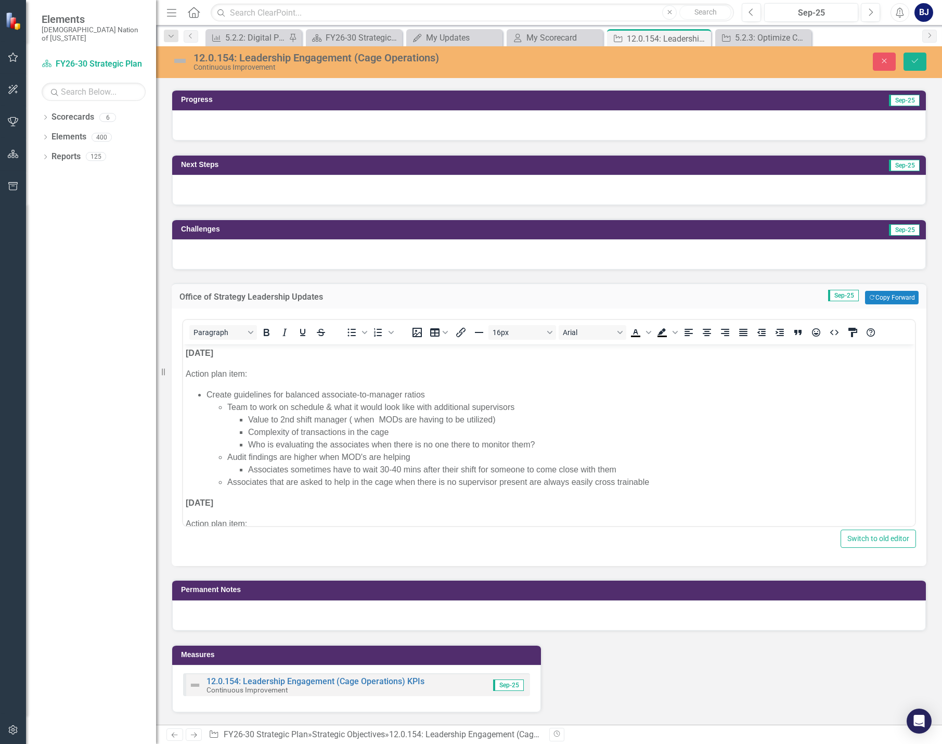
scroll to position [0, 0]
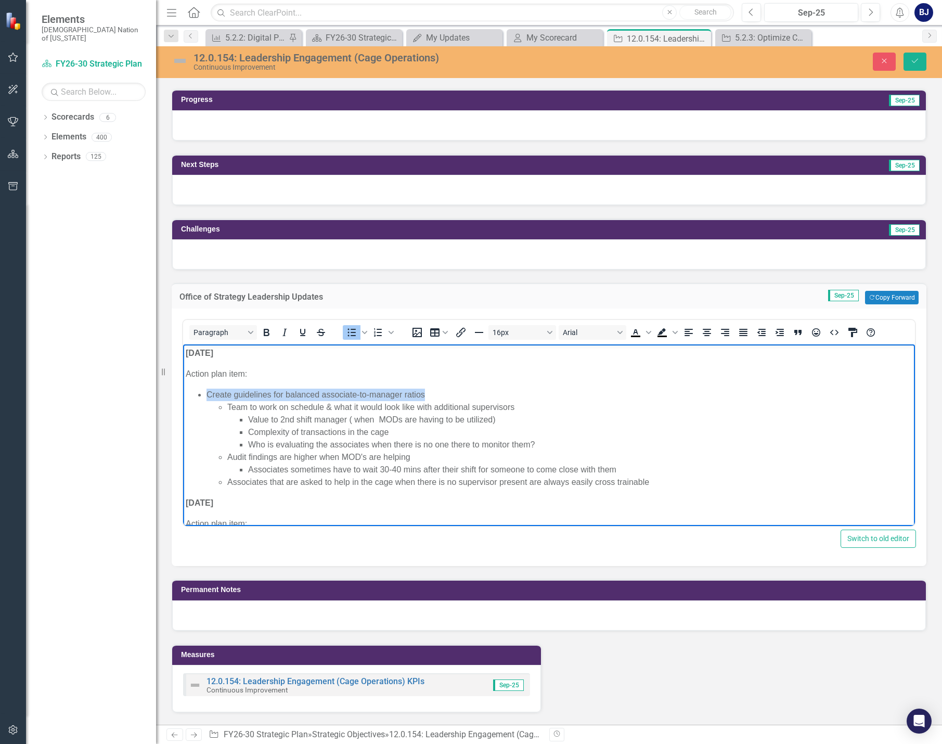
click at [425, 393] on li "Create guidelines for balanced associate-to-manager ratios Team to work on sche…" at bounding box center [560, 439] width 706 height 100
click at [271, 334] on icon "Bold" at bounding box center [266, 332] width 12 height 12
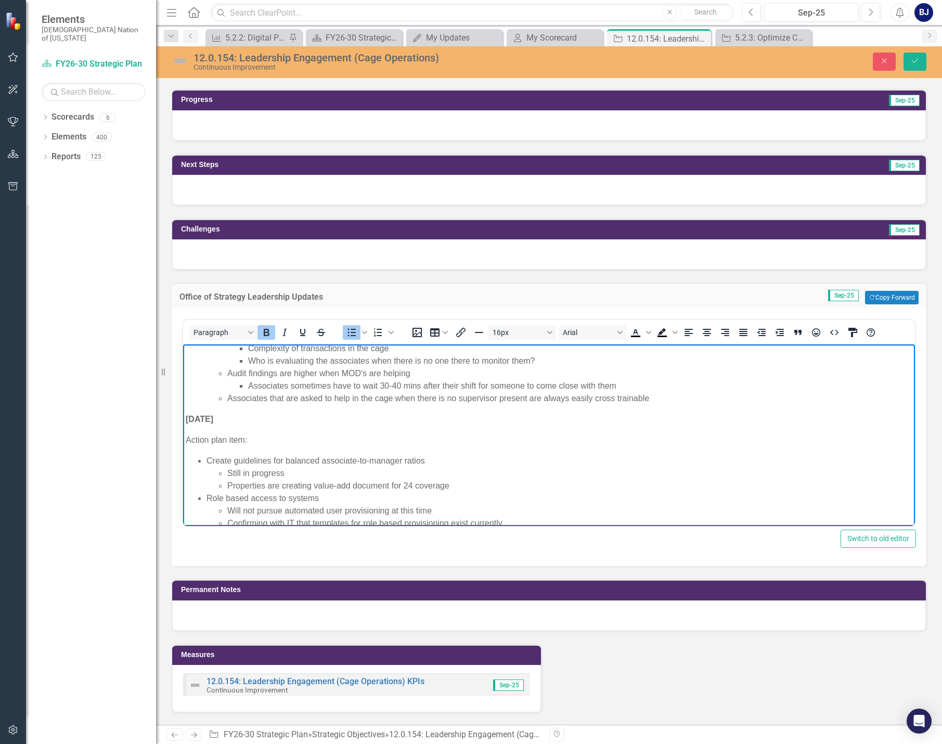
scroll to position [104, 0]
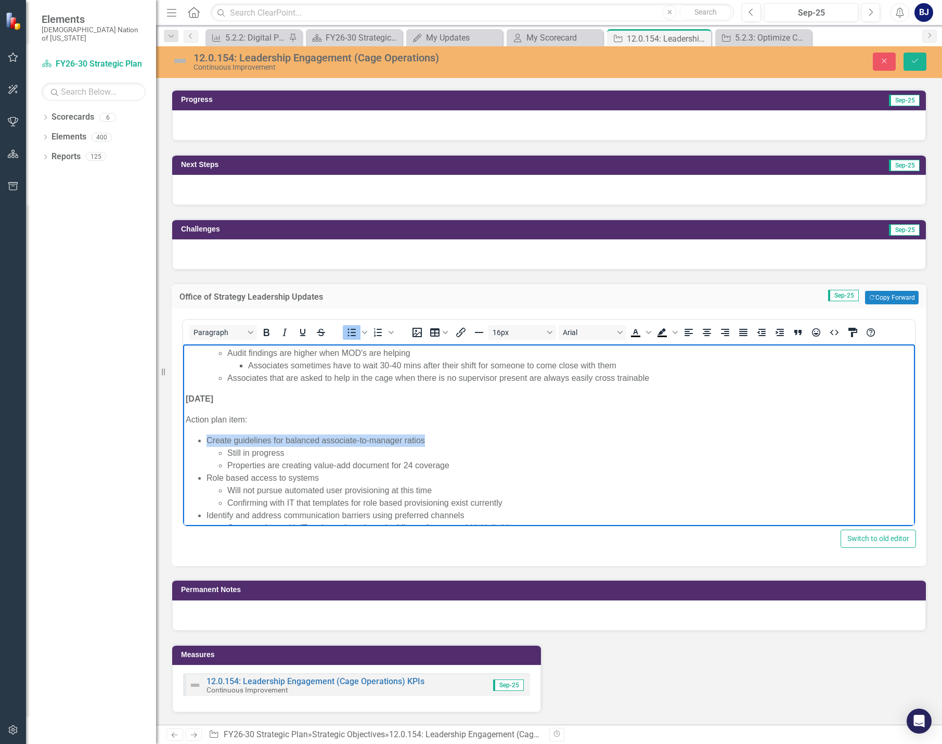
drag, startPoint x: 209, startPoint y: 442, endPoint x: 423, endPoint y: 442, distance: 214.4
click at [423, 442] on li "Create guidelines for balanced associate-to-manager ratios Still in progress Pr…" at bounding box center [560, 452] width 706 height 37
click at [267, 336] on icon "Bold" at bounding box center [266, 332] width 12 height 12
drag, startPoint x: 217, startPoint y: 477, endPoint x: 318, endPoint y: 481, distance: 101.5
click at [318, 481] on li "Role based access to systems Will not pursue automated user provisioning at thi…" at bounding box center [560, 490] width 706 height 37
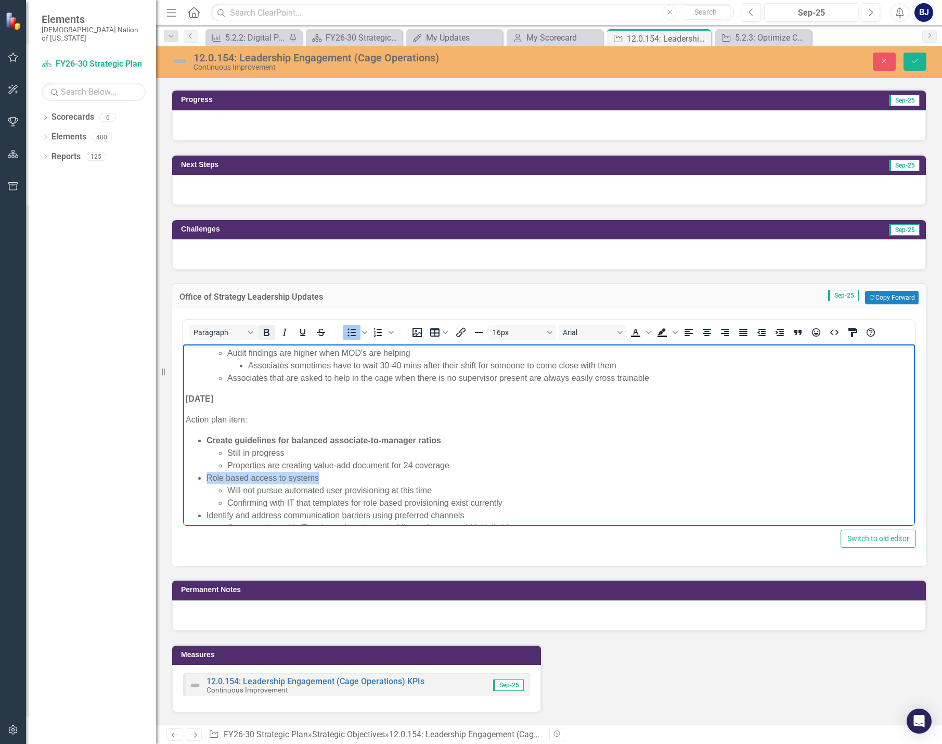
click at [264, 330] on icon "Bold" at bounding box center [266, 332] width 12 height 12
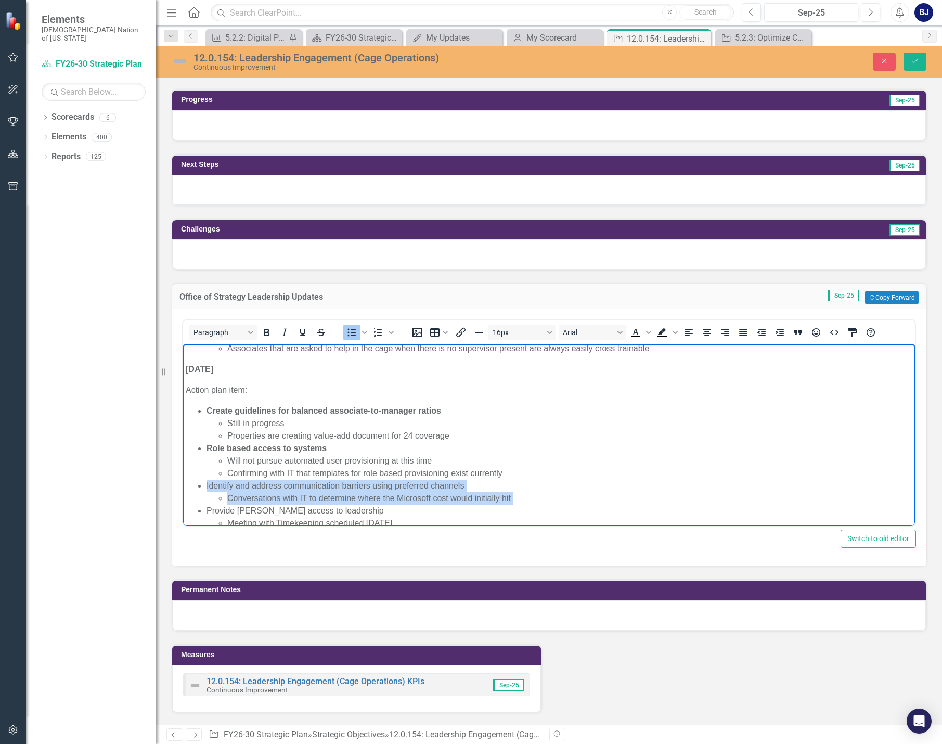
scroll to position [135, 0]
drag, startPoint x: 206, startPoint y: 513, endPoint x: 463, endPoint y: 483, distance: 258.7
click at [463, 483] on ul "Create guidelines for balanced associate-to-manager ratios Still in progress Pr…" at bounding box center [549, 465] width 727 height 125
click at [268, 334] on icon "Bold" at bounding box center [266, 332] width 12 height 12
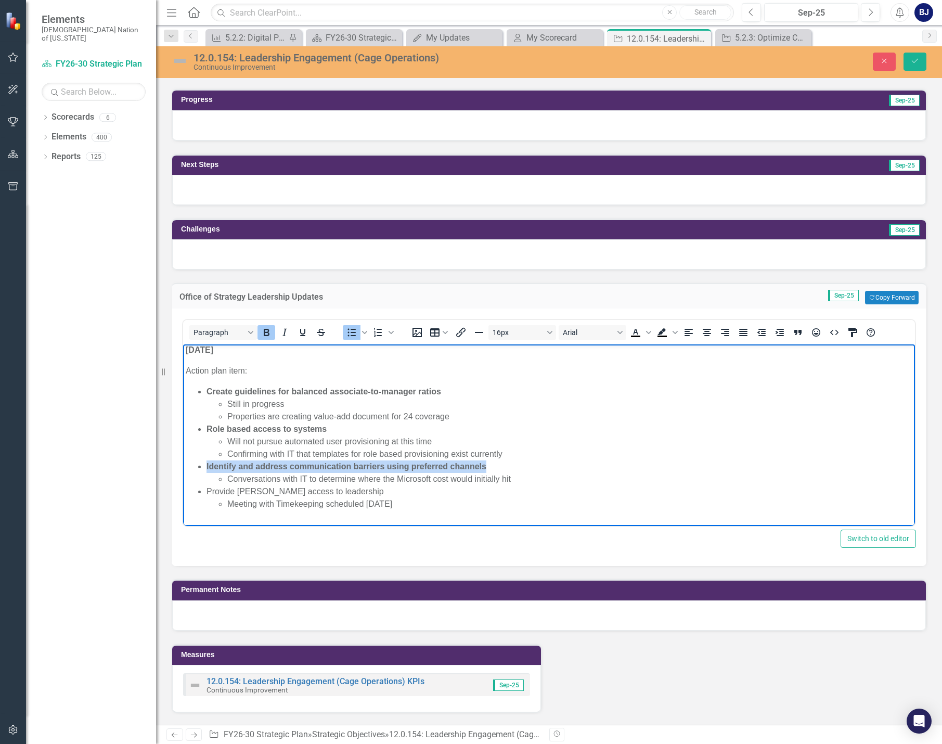
scroll to position [169, 0]
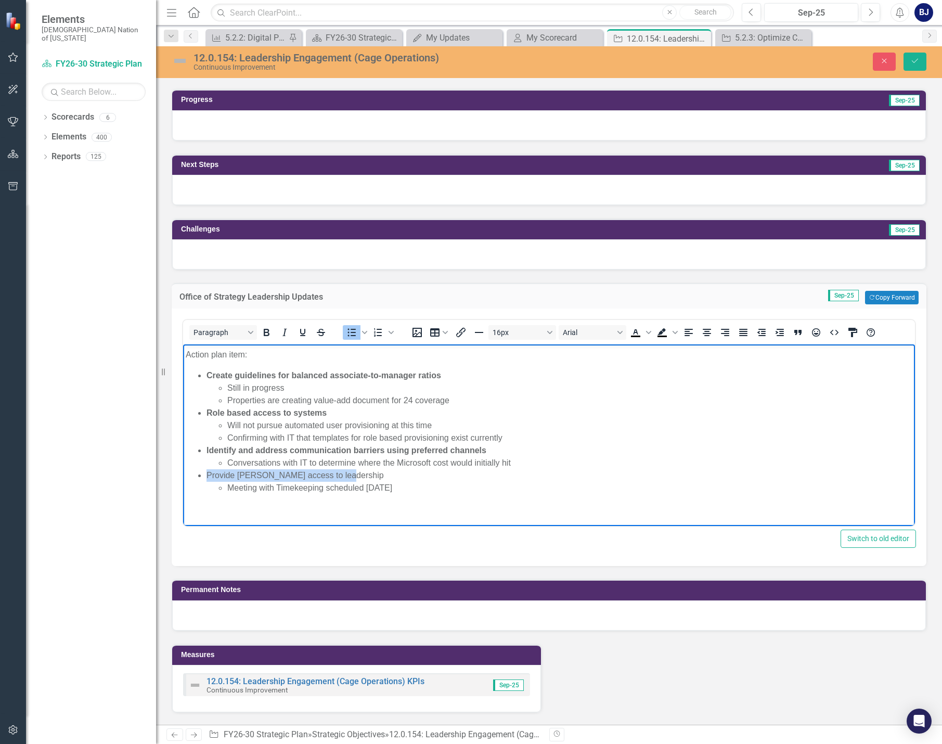
drag, startPoint x: 209, startPoint y: 477, endPoint x: 341, endPoint y: 477, distance: 132.7
click at [341, 477] on li "Provide [PERSON_NAME] access to leadership Meeting with Timekeeping scheduled […" at bounding box center [560, 481] width 706 height 25
click at [264, 329] on icon "Bold" at bounding box center [266, 332] width 12 height 12
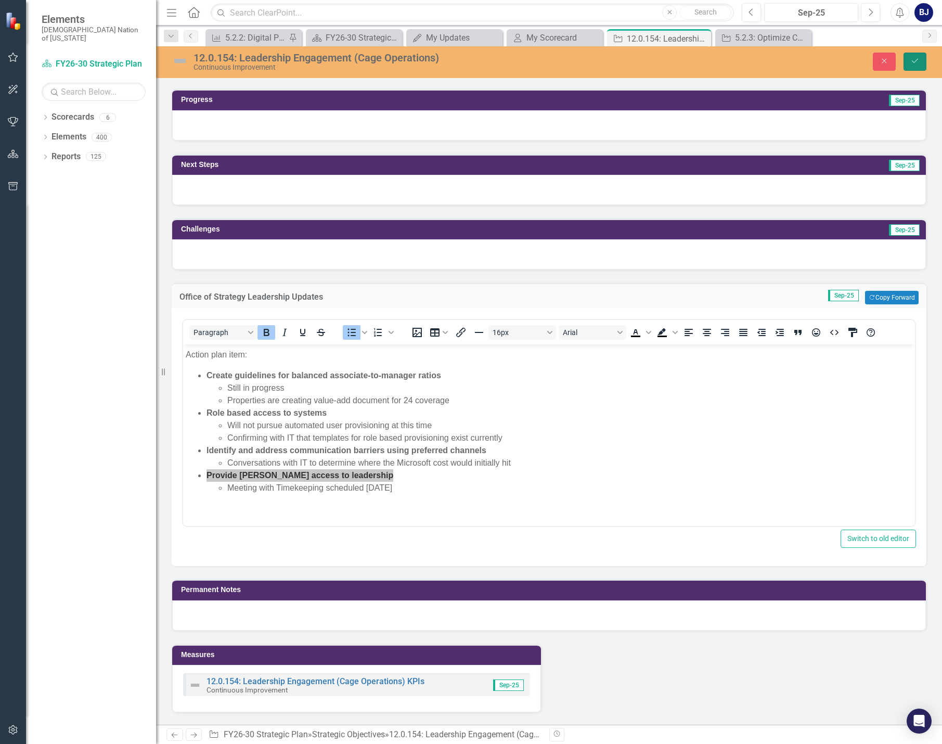
click at [925, 63] on button "Save" at bounding box center [915, 62] width 23 height 18
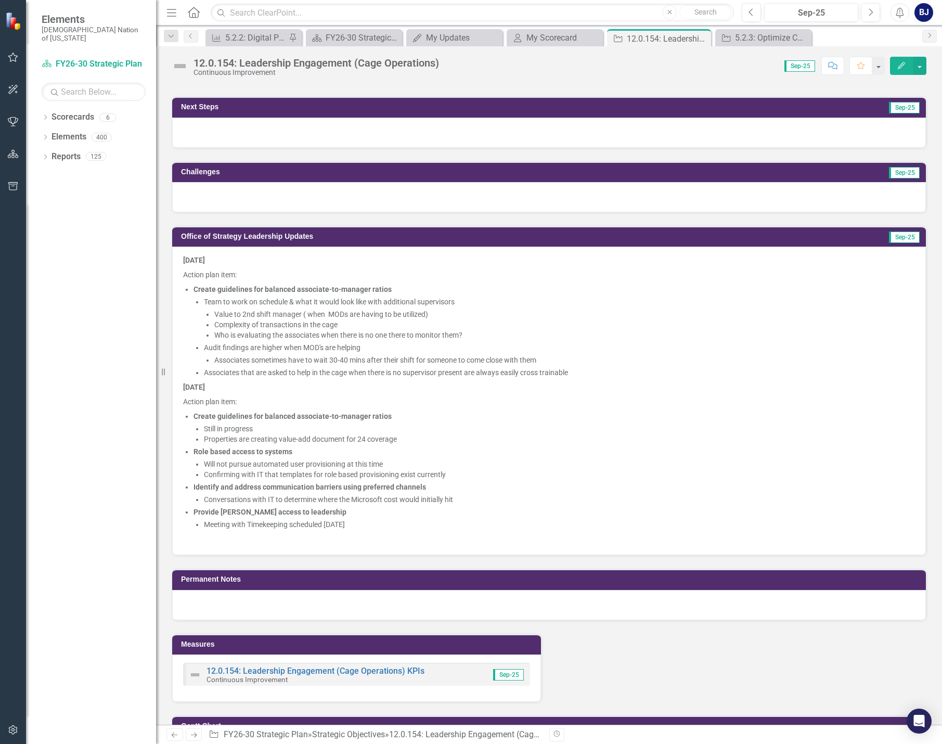
scroll to position [832, 0]
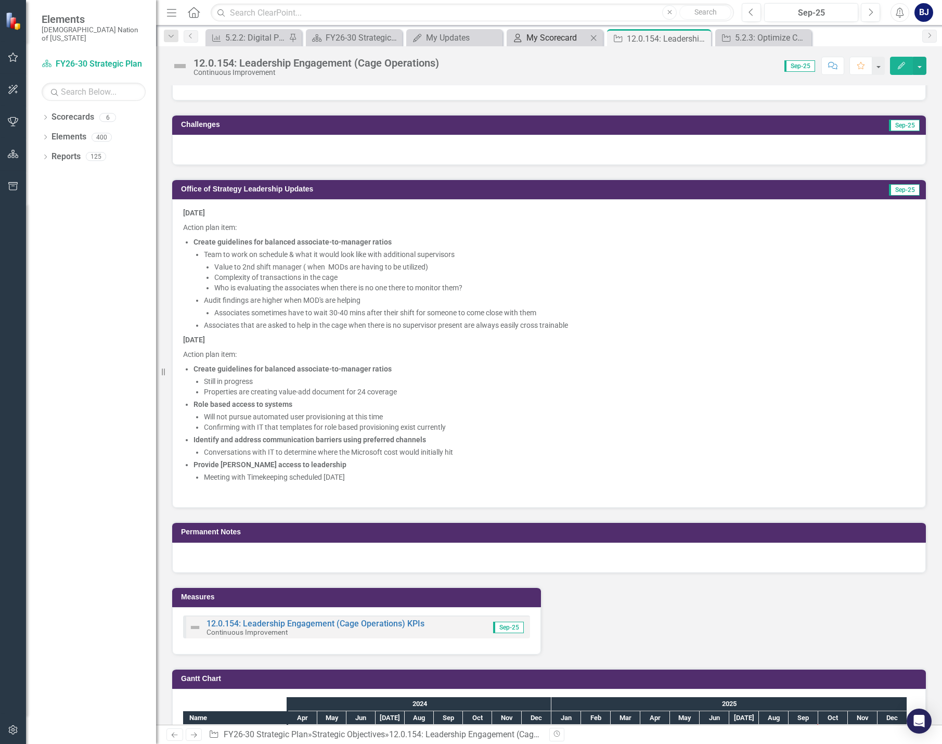
click at [532, 35] on div "My Scorecard" at bounding box center [557, 37] width 61 height 13
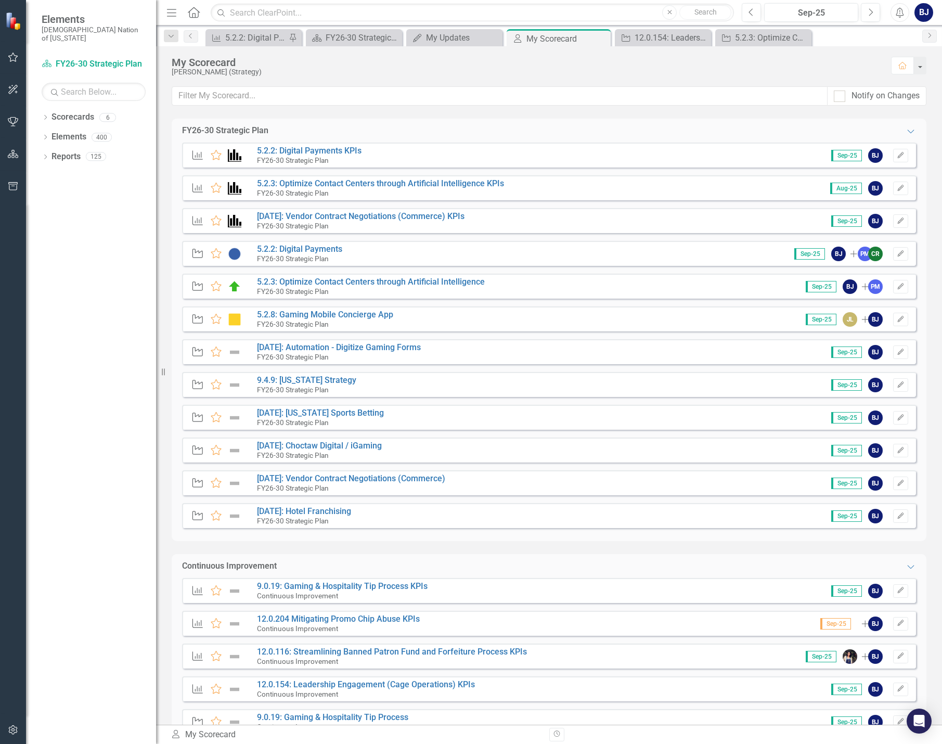
scroll to position [156, 0]
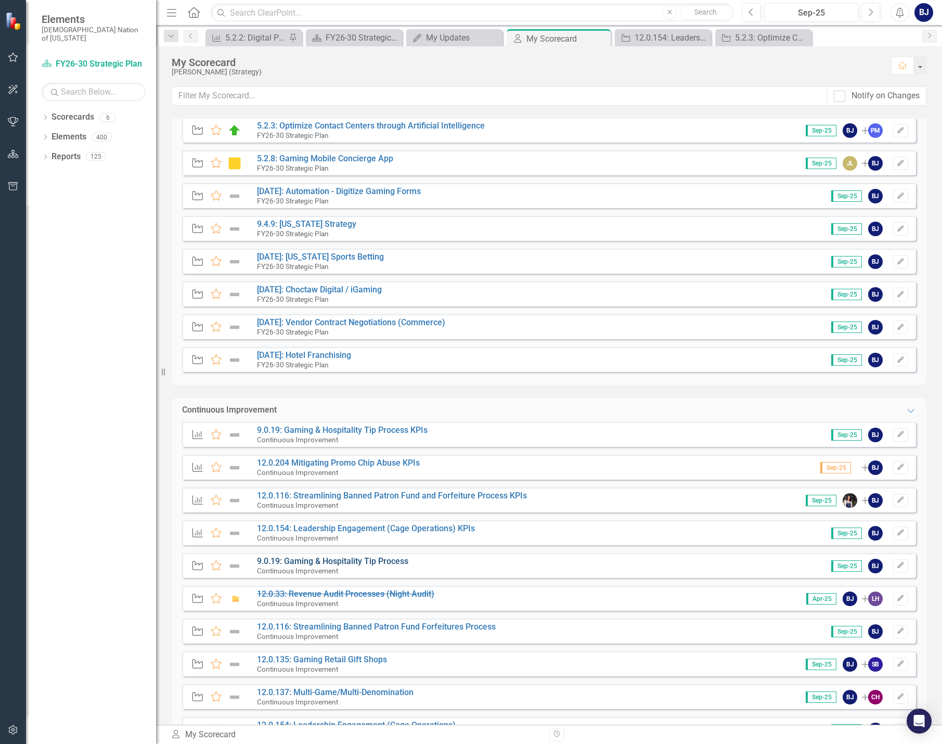
click at [377, 558] on link "9.0.19: Gaming & Hospitality Tip Process" at bounding box center [332, 561] width 151 height 10
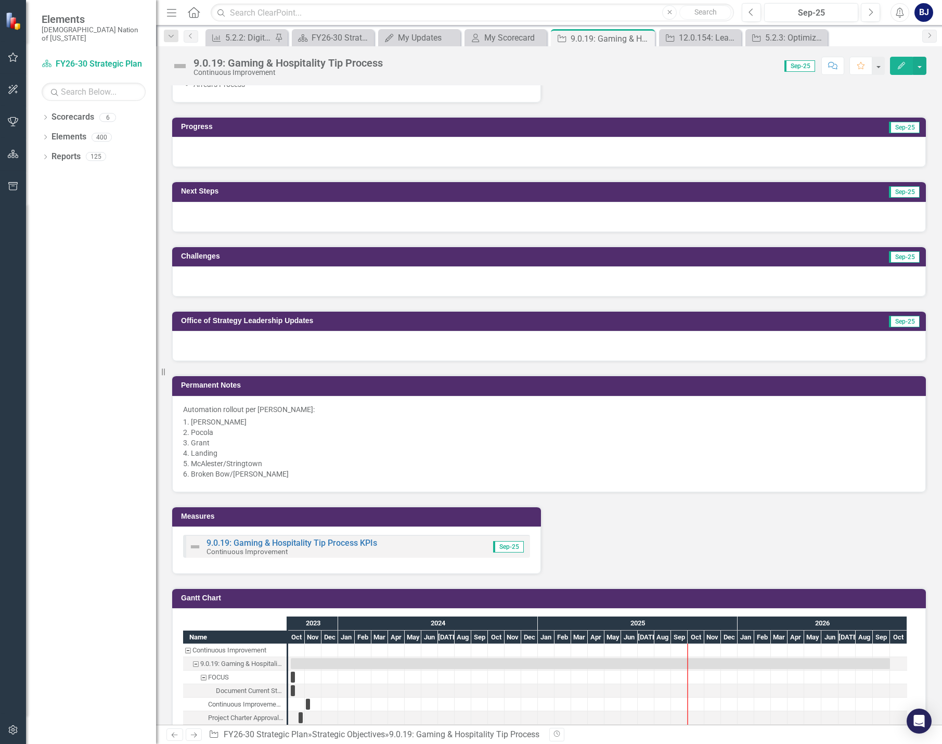
scroll to position [780, 0]
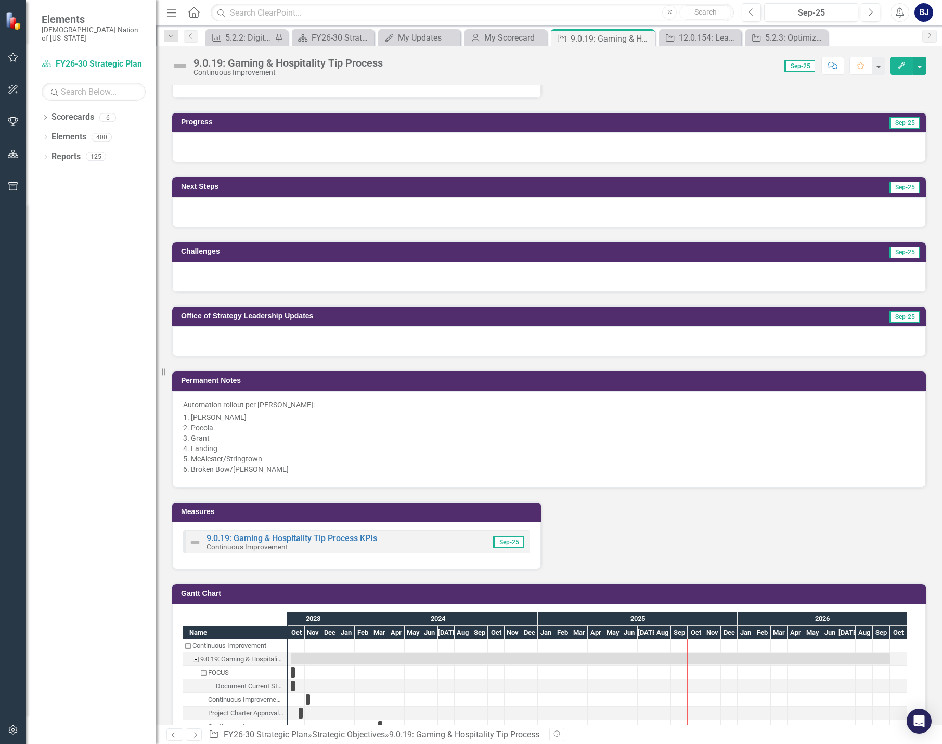
click at [255, 336] on div at bounding box center [549, 341] width 754 height 30
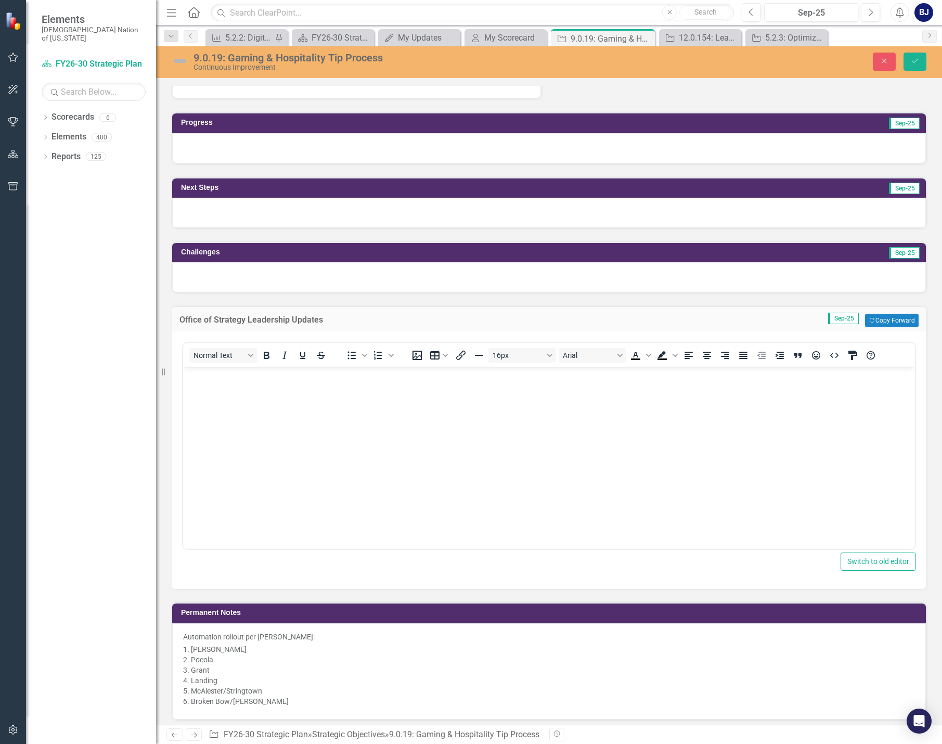
scroll to position [0, 0]
click at [244, 388] on body "Rich Text Area. Press ALT-0 for help." at bounding box center [549, 445] width 732 height 156
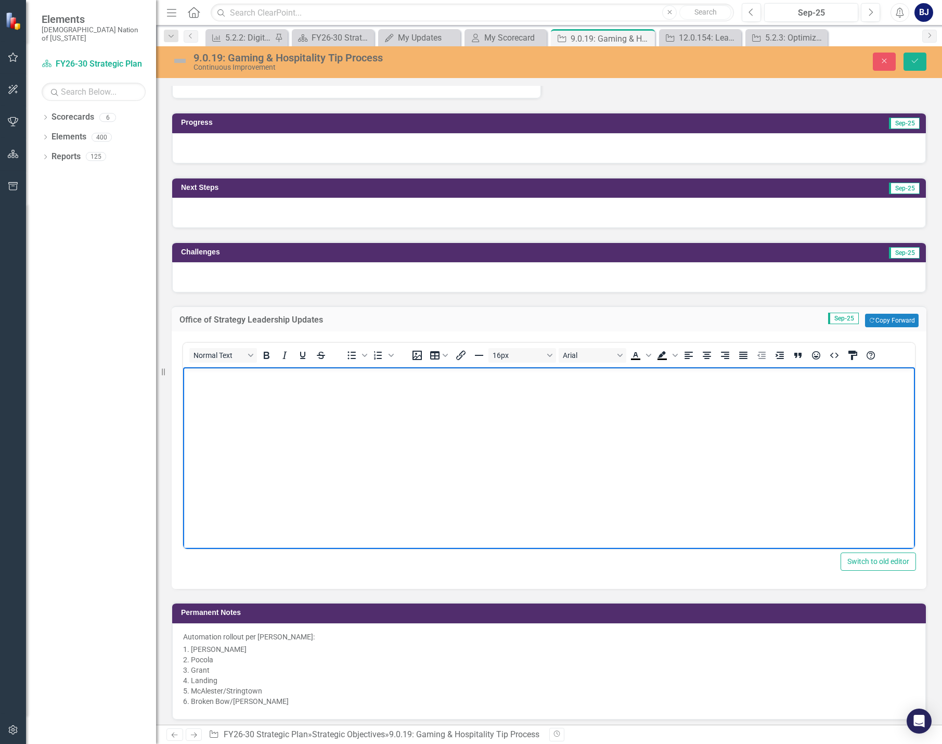
paste body "Rich Text Area. Press ALT-0 for help."
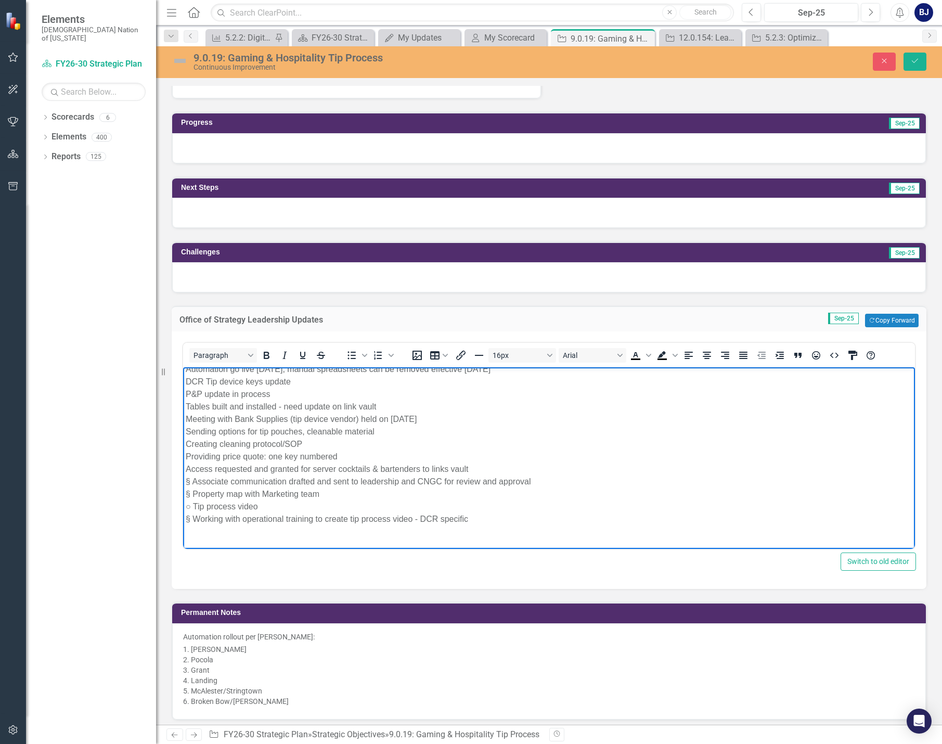
scroll to position [82, 0]
click at [193, 492] on div "§ Property map with Marketing team" at bounding box center [549, 494] width 727 height 12
click at [195, 504] on div "○ Tip process video" at bounding box center [549, 507] width 727 height 12
click at [193, 517] on div "§ Working with operational training to create tip process video - DCR specific" at bounding box center [549, 519] width 727 height 12
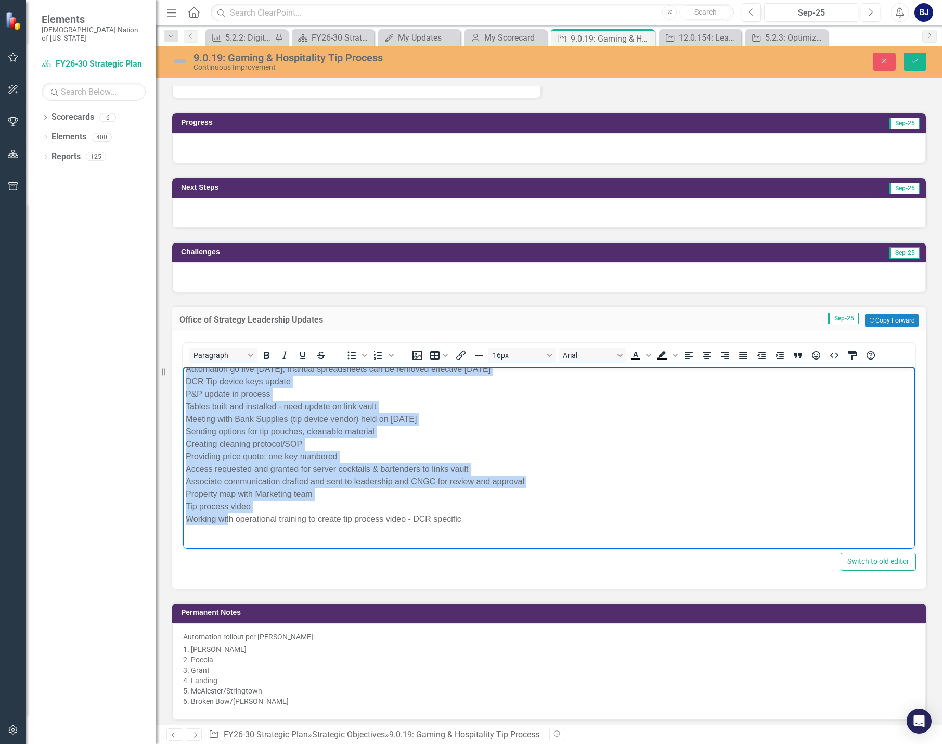
drag, startPoint x: 184, startPoint y: 387, endPoint x: 474, endPoint y: 521, distance: 320.1
click at [474, 521] on body "• Kas Update: 1832 go-live update CCT: corrected issues (clock-in job vs Primar…" at bounding box center [549, 417] width 732 height 263
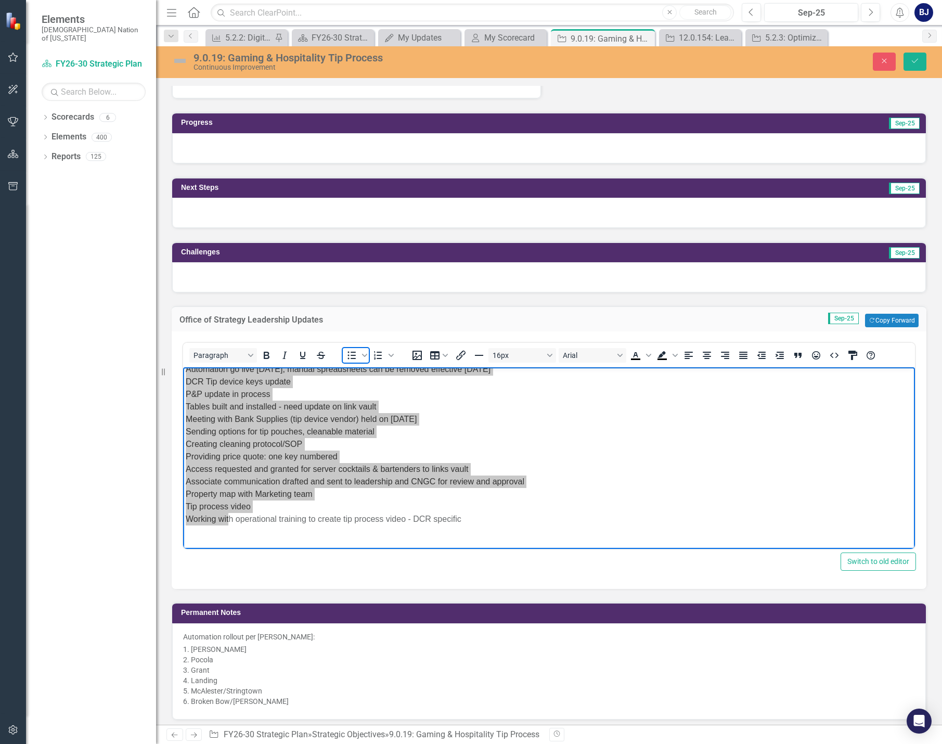
click at [354, 361] on icon "Bullet list" at bounding box center [351, 355] width 12 height 12
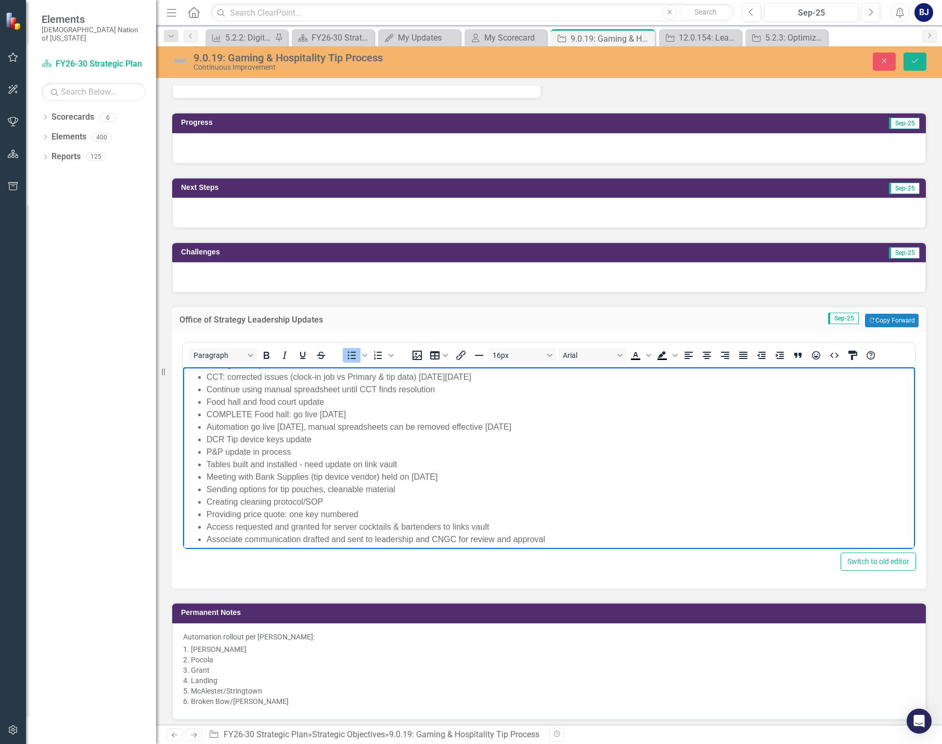
scroll to position [0, 0]
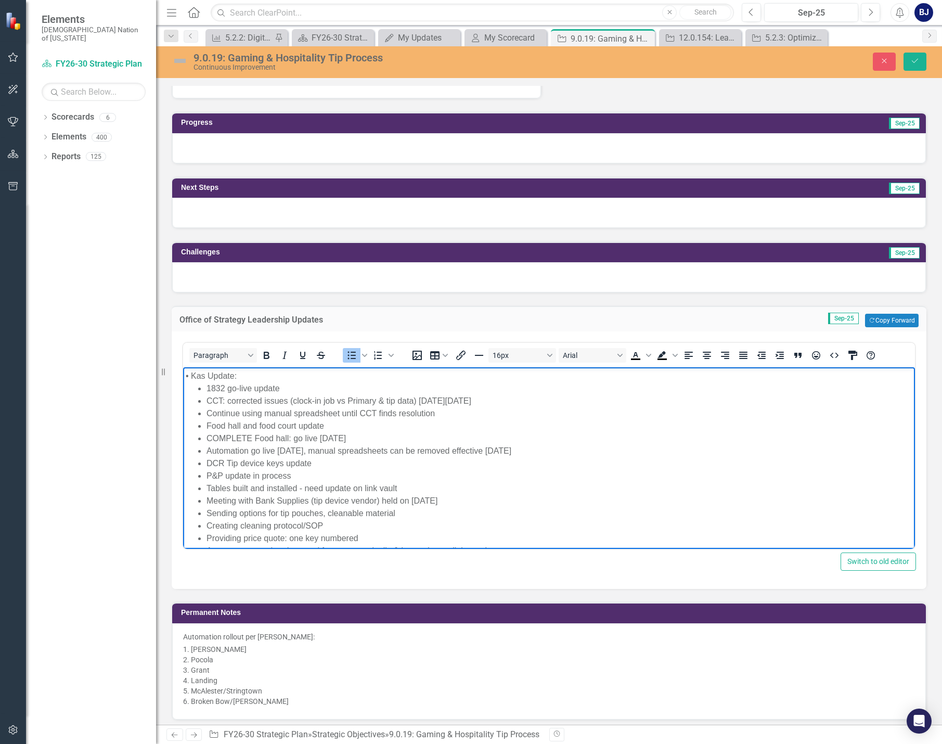
click at [206, 400] on ul "1832 go-live update CCT: corrected issues (clock-in job vs Primary & tip data) …" at bounding box center [549, 494] width 727 height 225
click at [206, 412] on ul "1832 go-live update CCT: corrected issues (clock-in job vs Primary & tip data) …" at bounding box center [549, 494] width 727 height 225
click at [205, 438] on ul "1832 go-live update CCT: corrected issues (clock-in job vs Primary & tip data) …" at bounding box center [549, 494] width 727 height 225
click at [206, 447] on ul "1832 go-live update CCT: corrected issues (clock-in job vs Primary & tip data) …" at bounding box center [549, 494] width 727 height 225
click at [203, 472] on ul "1832 go-live update CCT: corrected issues (clock-in job vs Primary & tip data) …" at bounding box center [549, 494] width 727 height 225
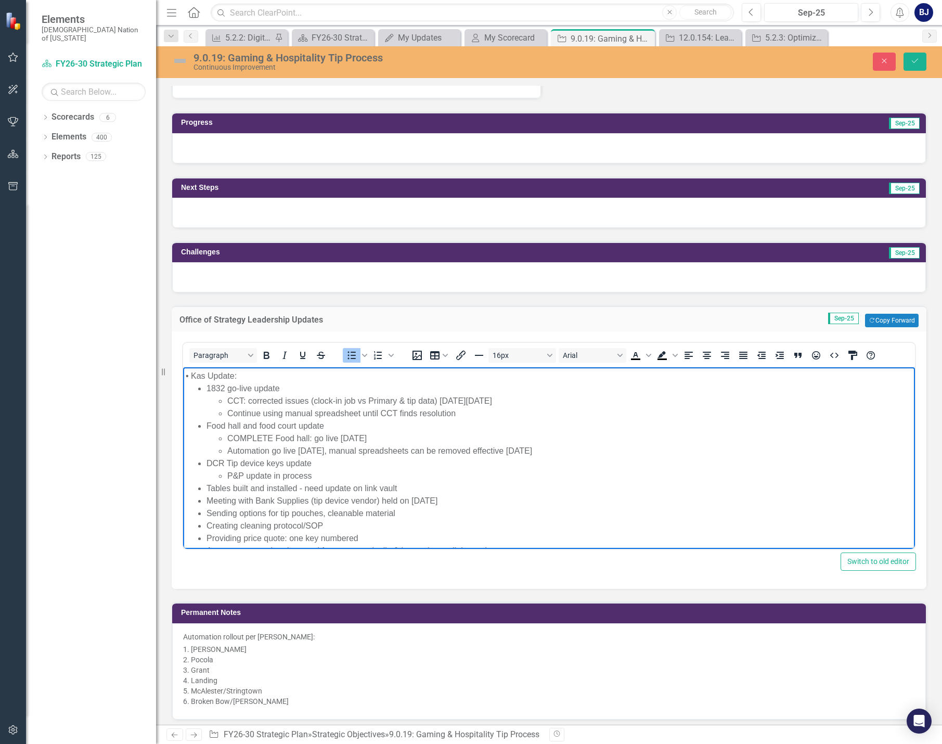
click at [206, 486] on ul "1832 go-live update CCT: corrected issues (clock-in job vs Primary & tip data) …" at bounding box center [549, 494] width 727 height 225
click at [204, 495] on ul "1832 go-live update CCT: corrected issues (clock-in job vs Primary & tip data) …" at bounding box center [549, 494] width 727 height 225
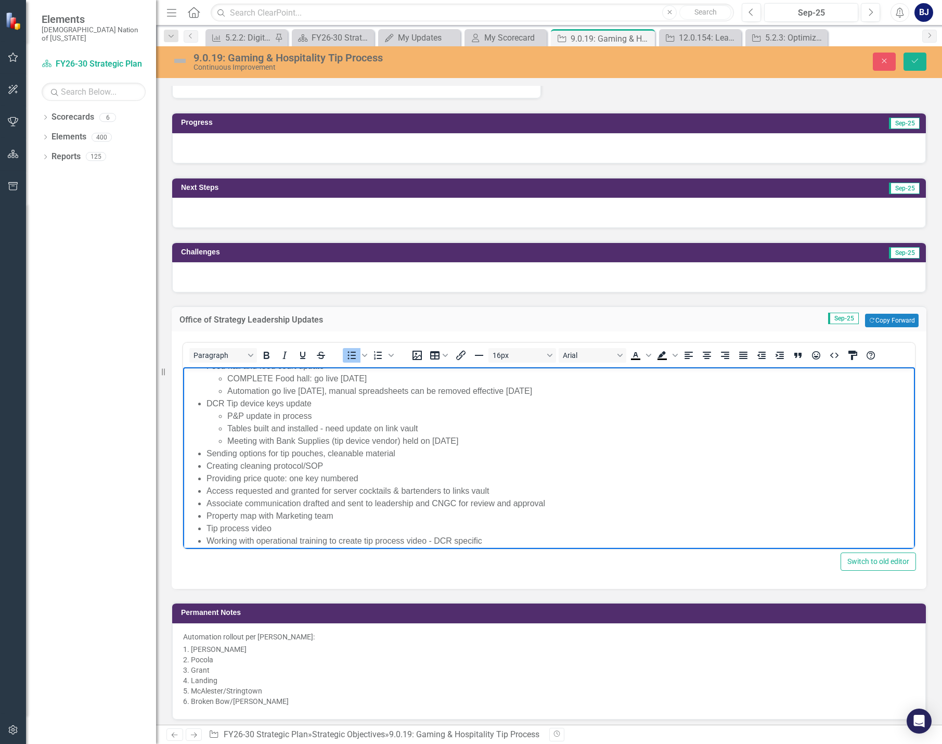
scroll to position [90, 0]
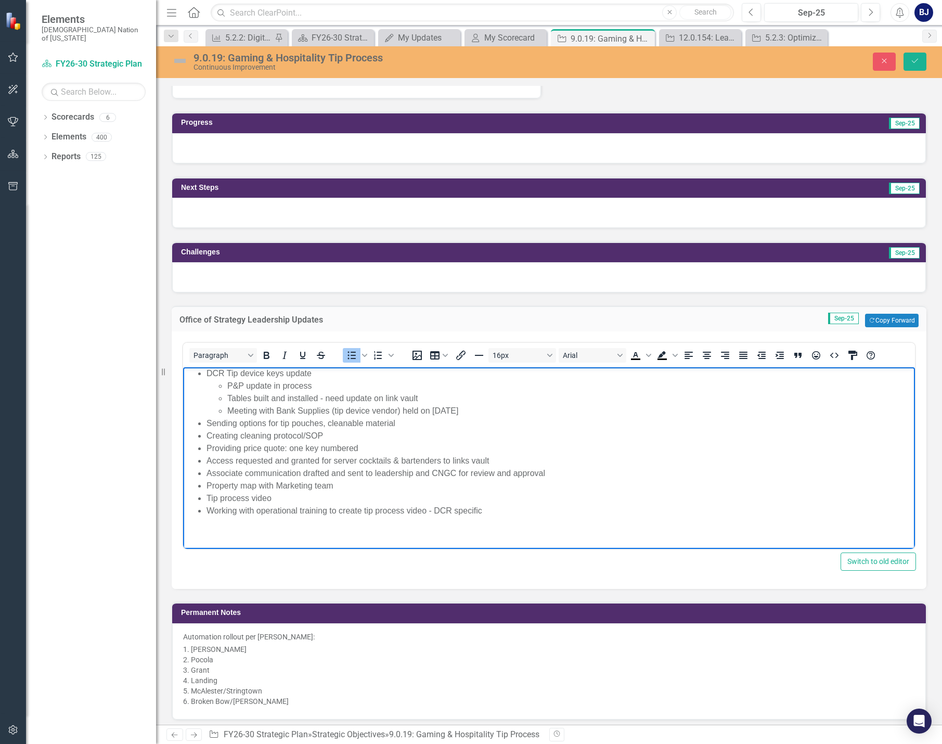
click at [207, 420] on li "Sending options for tip pouches, cleanable material" at bounding box center [560, 423] width 706 height 12
click at [207, 435] on li "Creating cleaning protocol/SOP" at bounding box center [560, 436] width 706 height 12
click at [209, 449] on li "Providing price quote: one key numbered" at bounding box center [560, 448] width 706 height 12
click at [206, 461] on ul "1832 go-live update CCT: corrected issues (clock-in job vs Primary & tip data) …" at bounding box center [549, 404] width 727 height 225
click at [206, 474] on ul "1832 go-live update CCT: corrected issues (clock-in job vs Primary & tip data) …" at bounding box center [549, 404] width 727 height 225
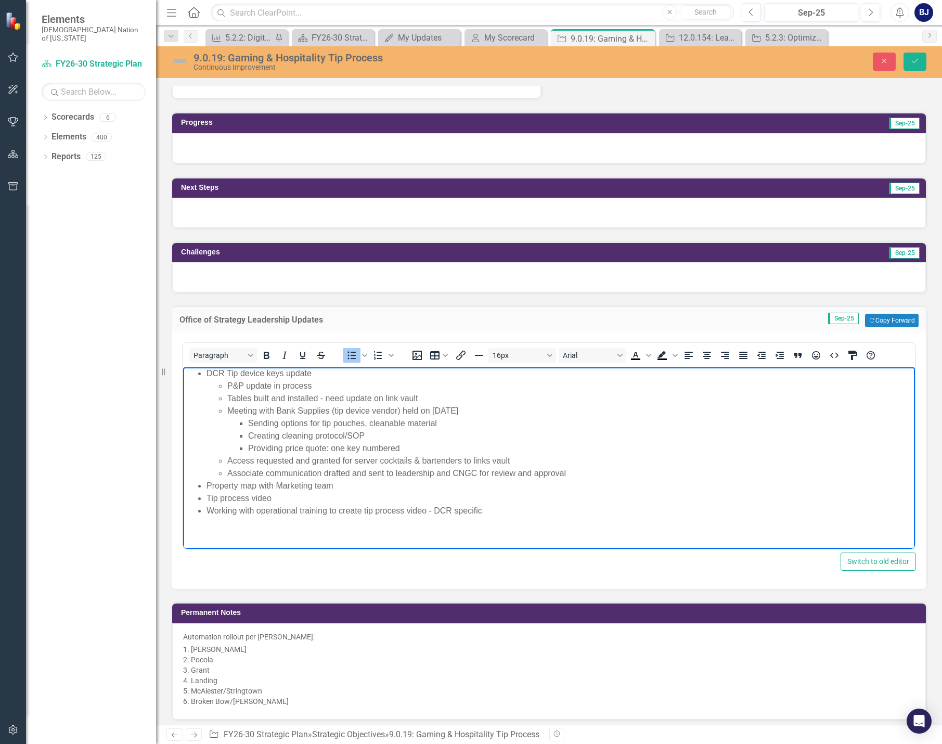
click at [203, 483] on ul "1832 go-live update CCT: corrected issues (clock-in job vs Primary & tip data) …" at bounding box center [549, 404] width 727 height 225
click at [207, 497] on li "Tip process video" at bounding box center [560, 498] width 706 height 12
click at [206, 509] on ul "1832 go-live update CCT: corrected issues (clock-in job vs Primary & tip data) …" at bounding box center [549, 404] width 727 height 225
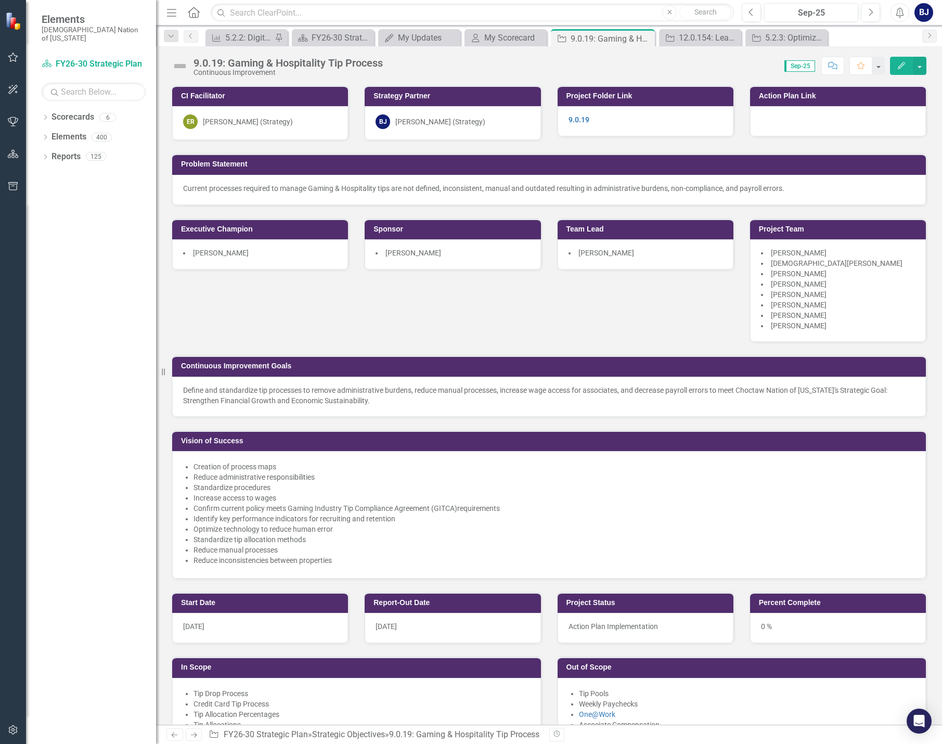
scroll to position [780, 0]
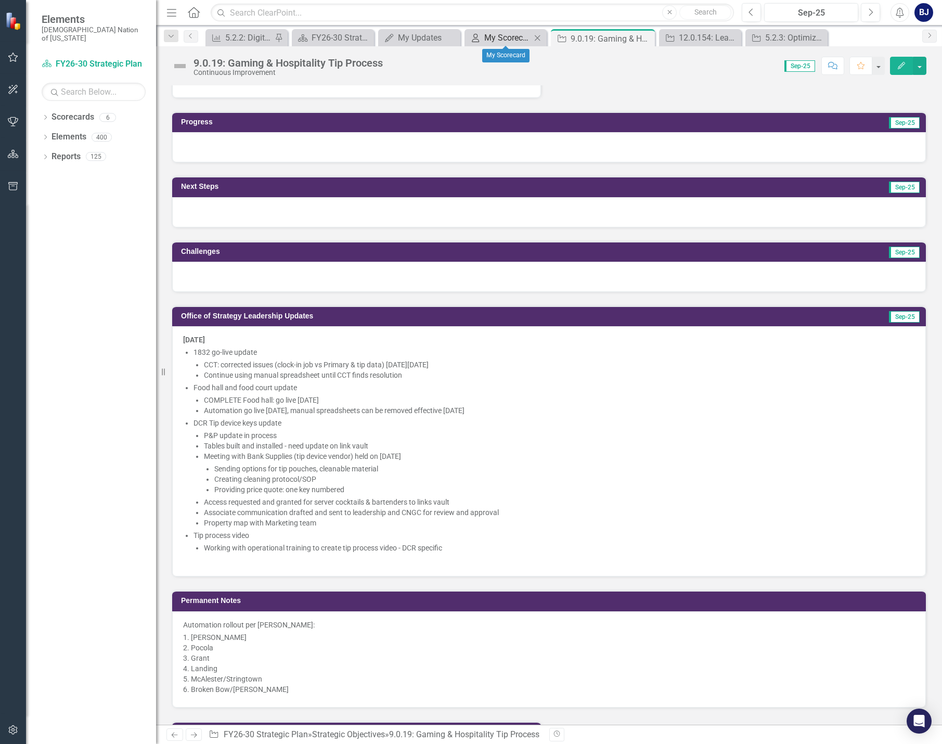
click at [485, 43] on div "My Scorecard" at bounding box center [507, 37] width 47 height 13
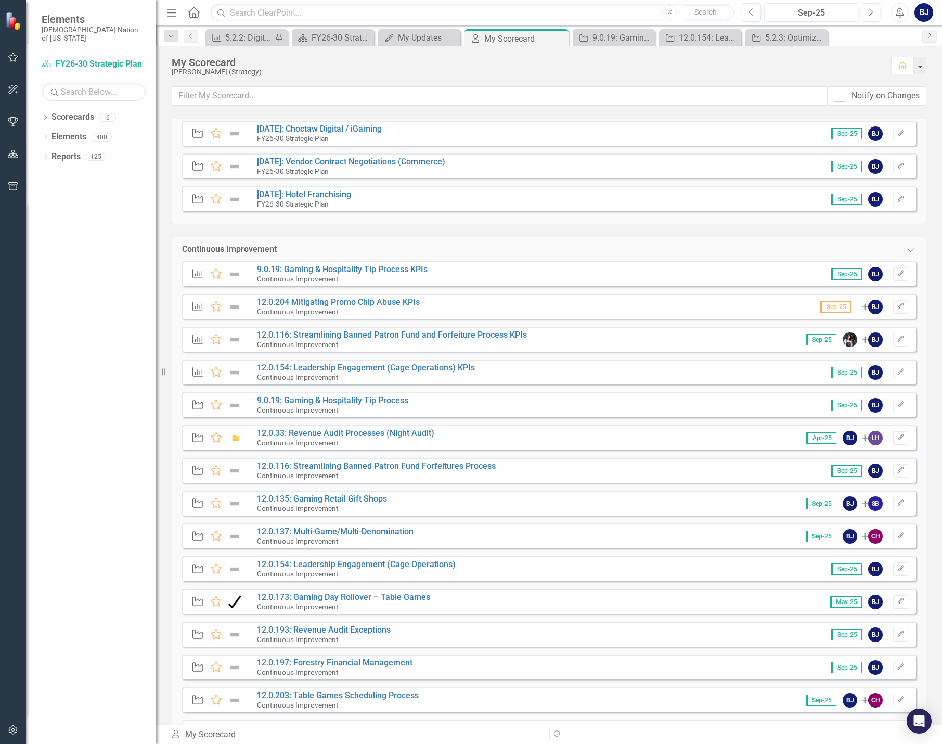
scroll to position [364, 0]
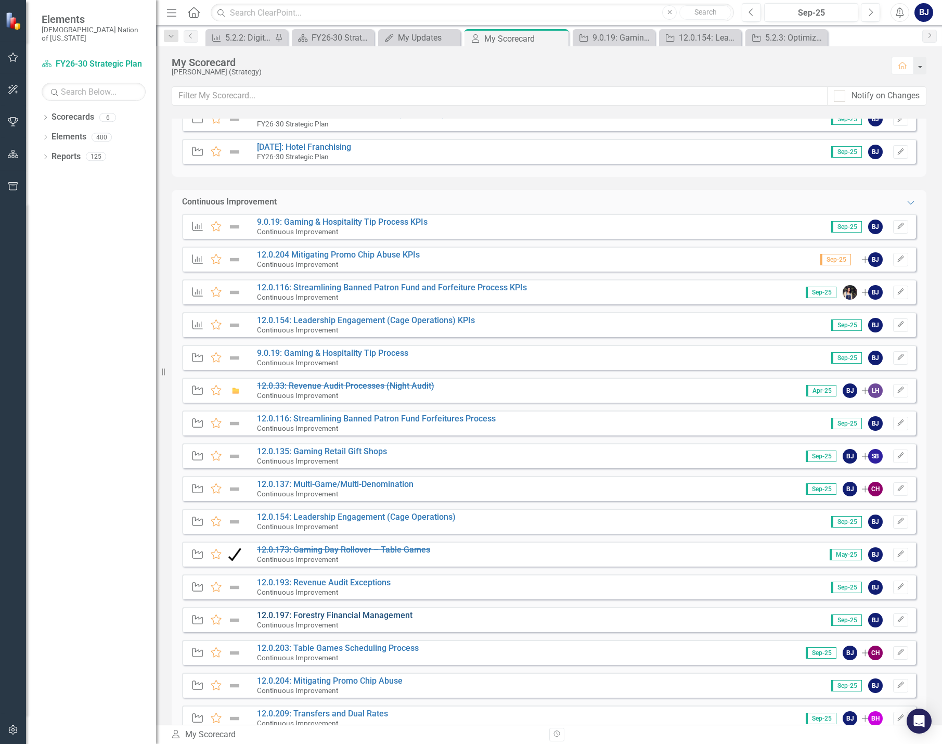
click at [372, 618] on link "12.0.197: Forestry Financial Management" at bounding box center [335, 615] width 156 height 10
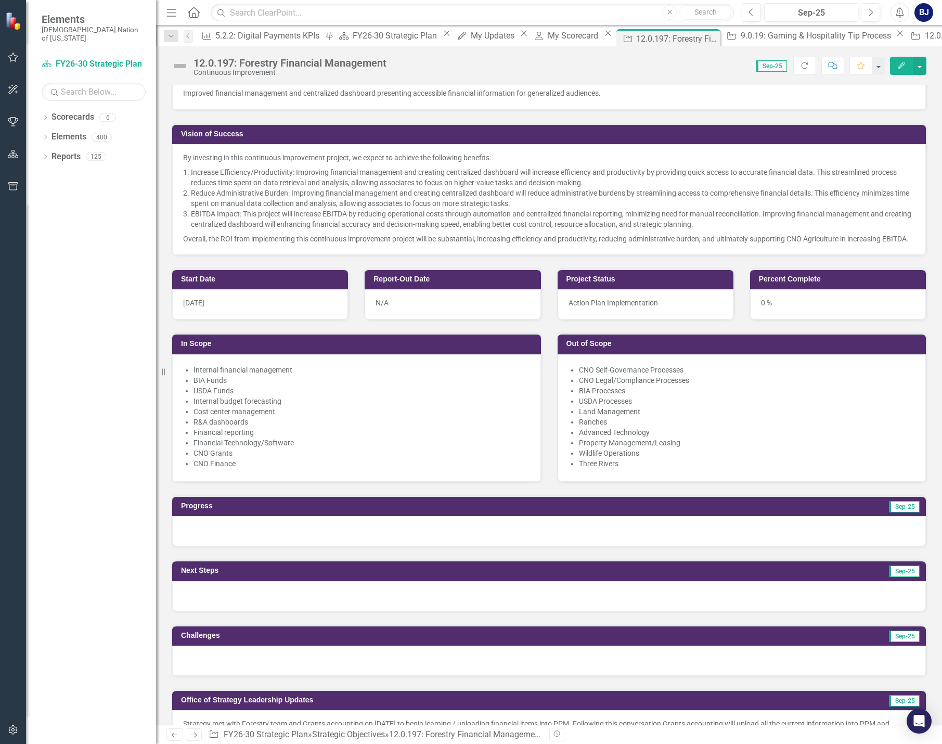
scroll to position [364, 0]
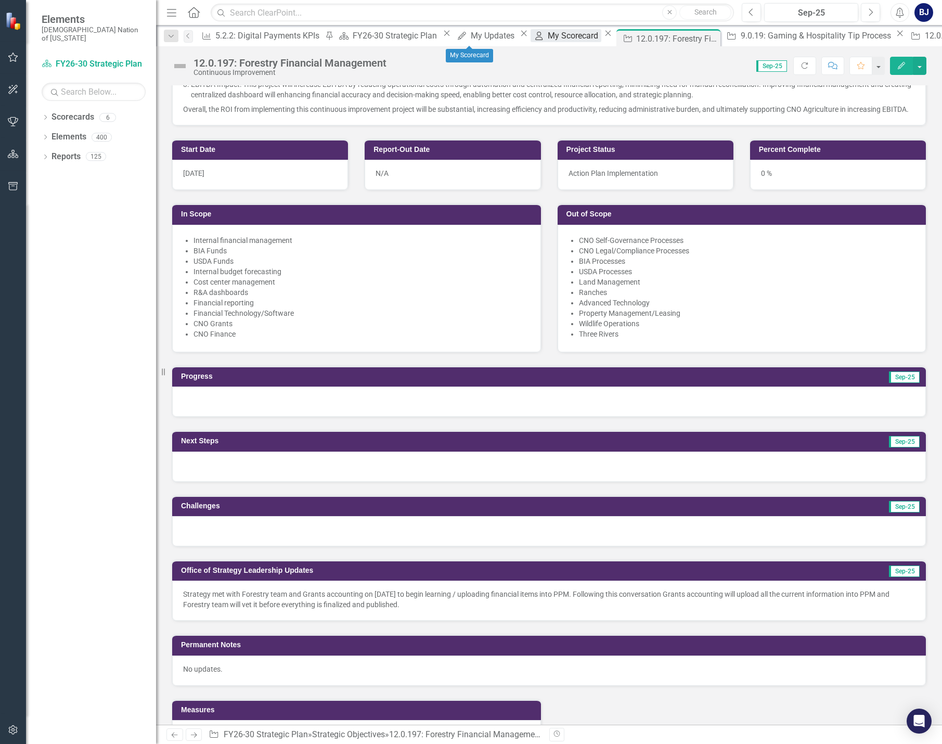
click at [548, 42] on div "My Scorecard" at bounding box center [575, 35] width 54 height 13
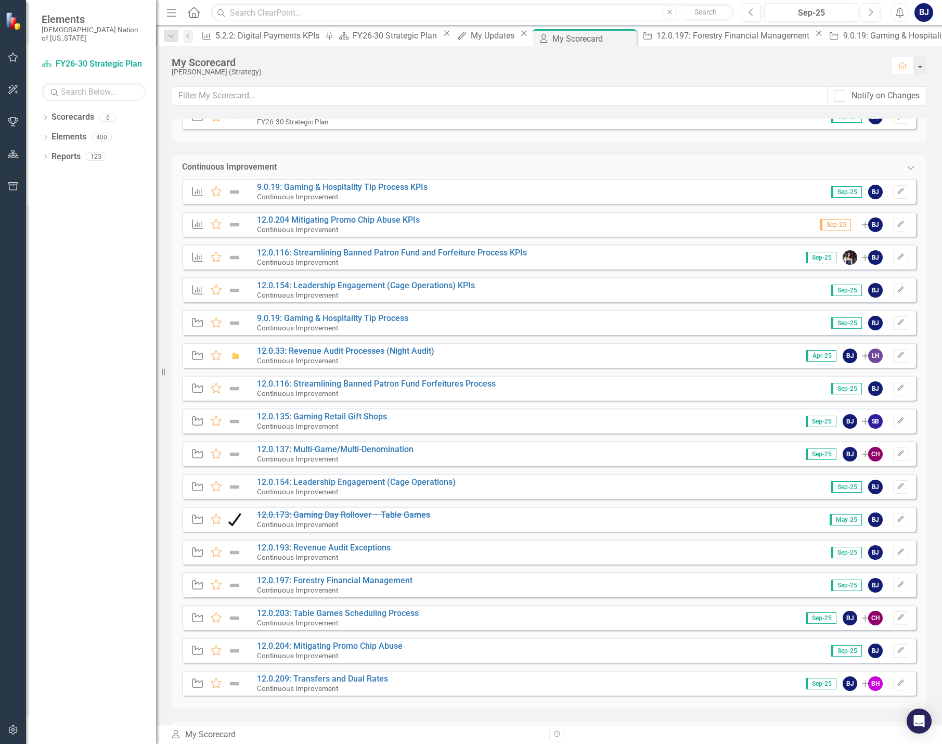
scroll to position [416, 0]
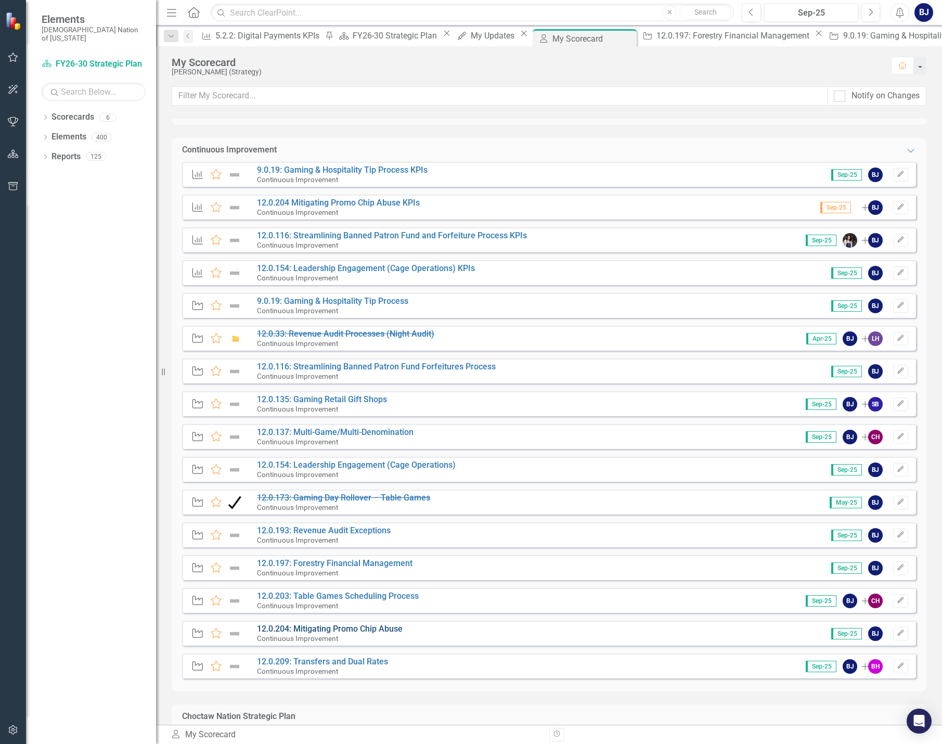
click at [386, 627] on link "12.0.204: Mitigating Promo Chip Abuse" at bounding box center [330, 629] width 146 height 10
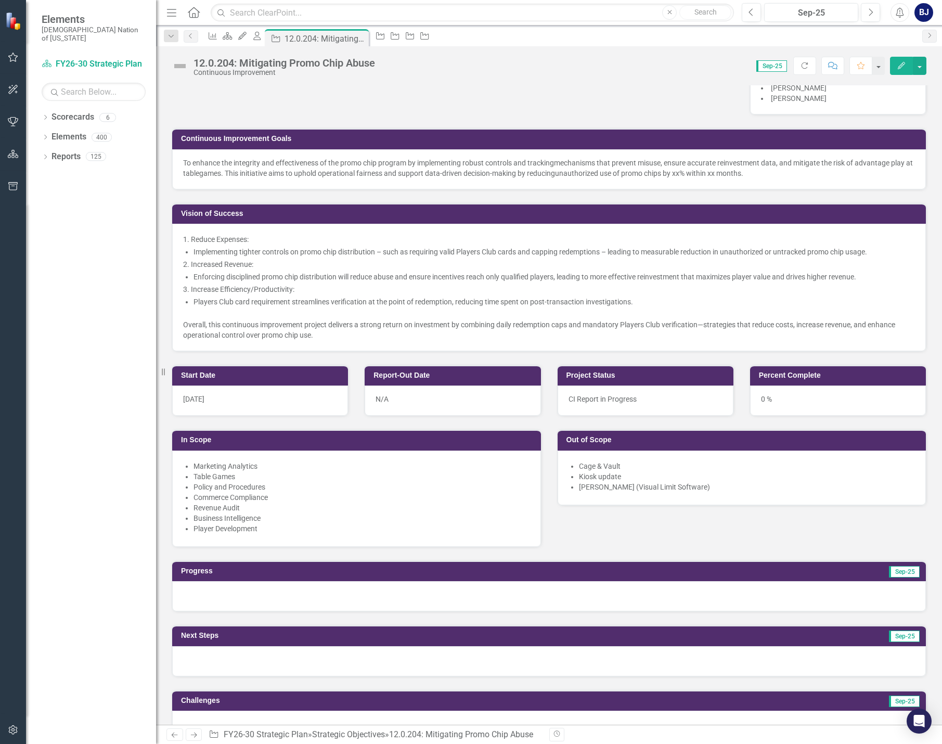
scroll to position [364, 0]
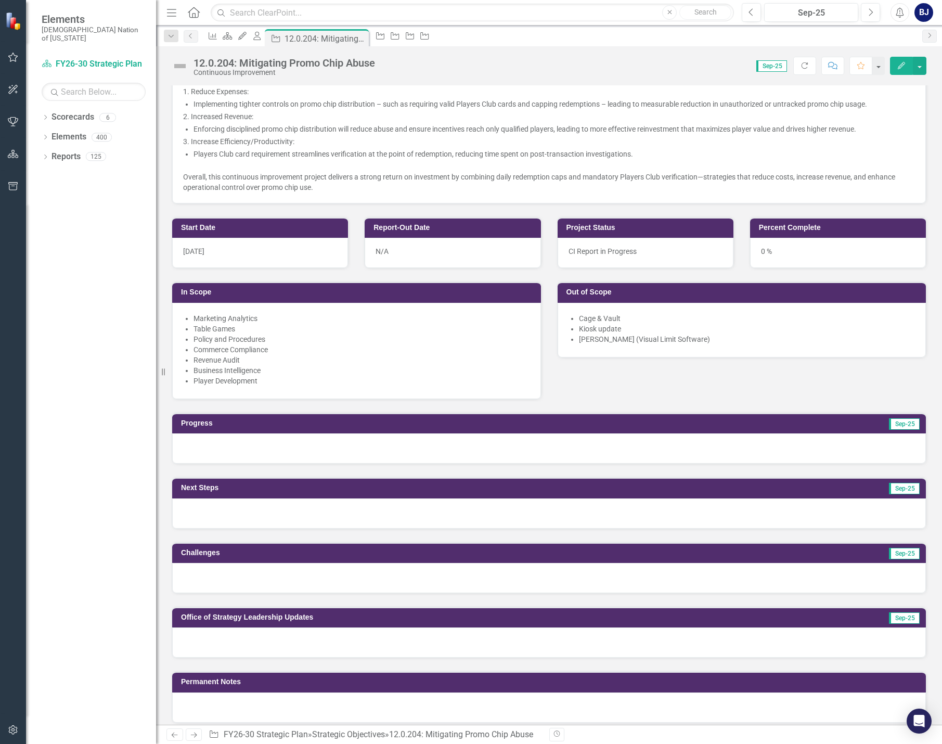
click at [227, 633] on div at bounding box center [549, 642] width 754 height 30
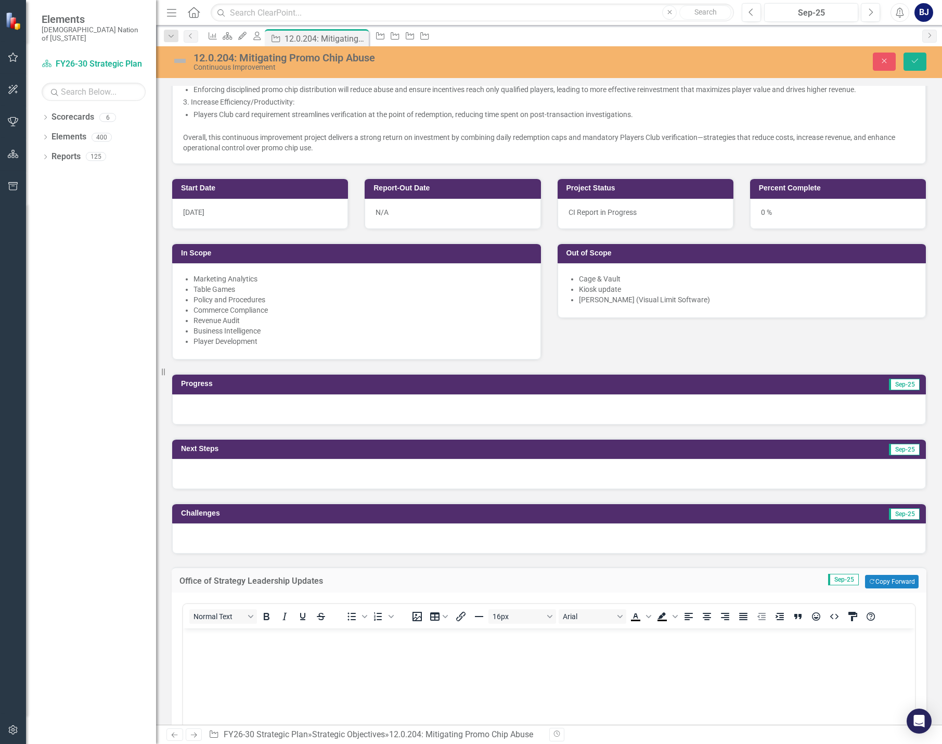
scroll to position [520, 0]
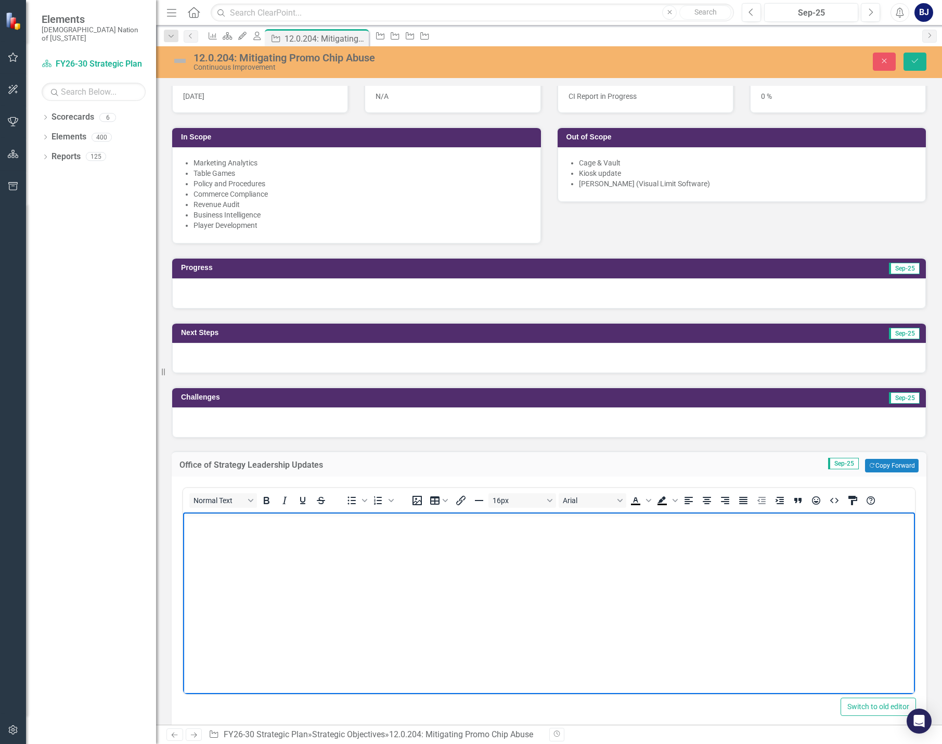
click at [272, 540] on body "Rich Text Area. Press ALT-0 for help." at bounding box center [549, 591] width 732 height 156
click at [262, 501] on icon "Bold" at bounding box center [266, 500] width 12 height 12
click at [352, 497] on icon "Bullet list" at bounding box center [352, 501] width 8 height 8
click at [222, 542] on li "﻿" at bounding box center [560, 542] width 706 height 12
click at [908, 56] on button "Save" at bounding box center [915, 62] width 23 height 18
